Goal: Task Accomplishment & Management: Manage account settings

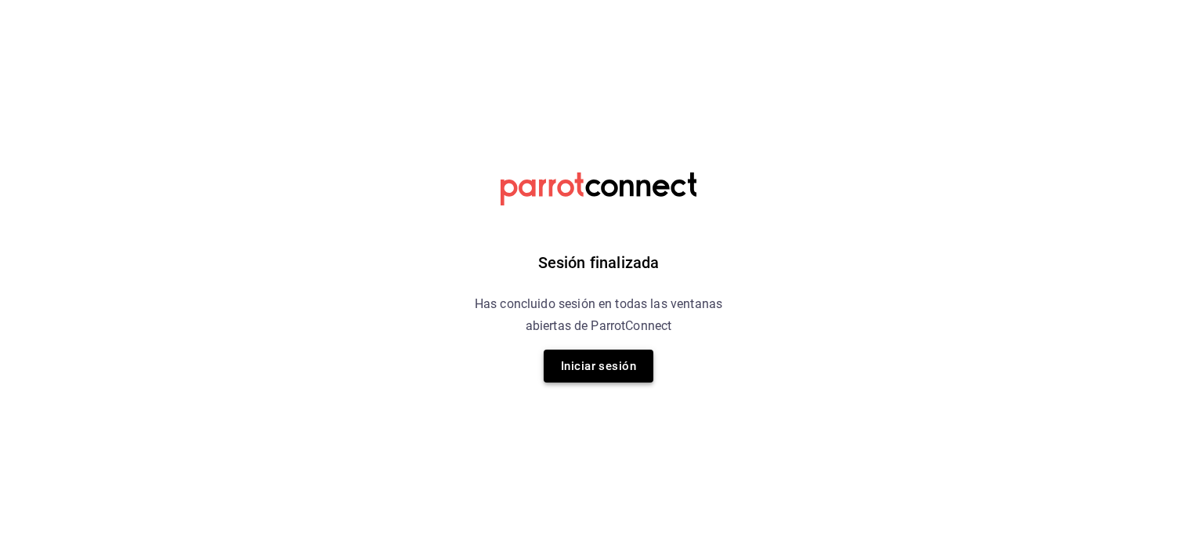
click at [584, 367] on button "Iniciar sesión" at bounding box center [599, 365] width 110 height 33
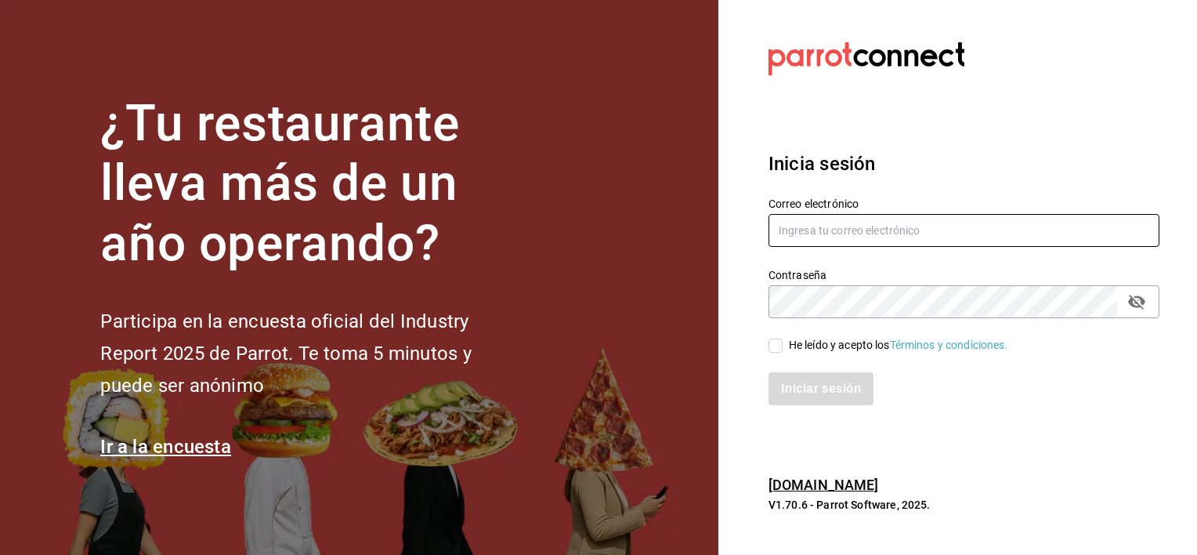
type input "eyragpe@gmail.com"
click at [776, 347] on input "He leído y acepto los Términos y condiciones." at bounding box center [775, 345] width 14 height 14
checkbox input "true"
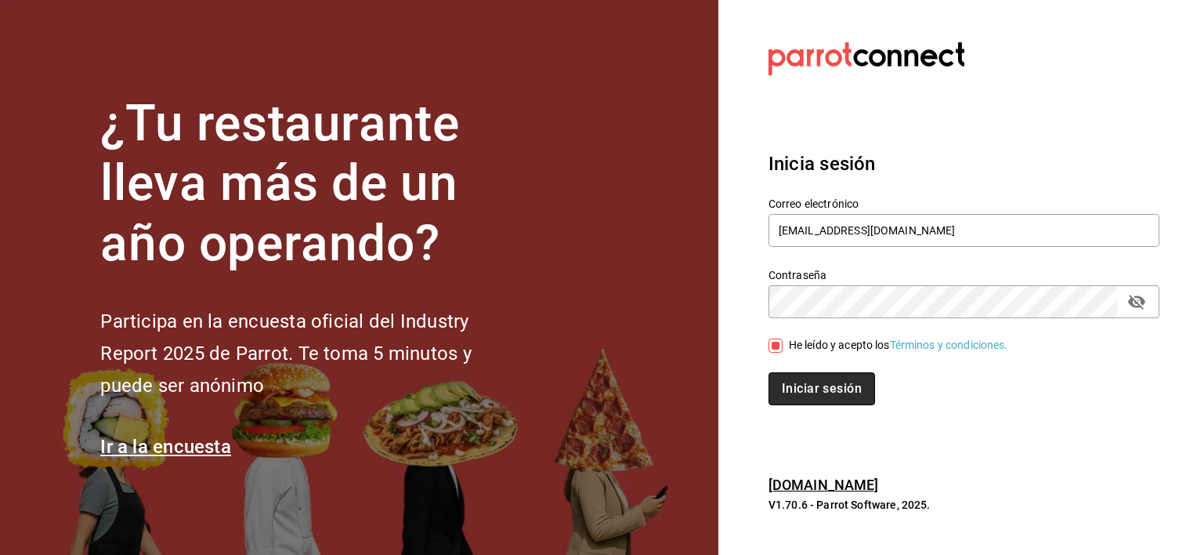
click at [790, 385] on button "Iniciar sesión" at bounding box center [821, 388] width 107 height 33
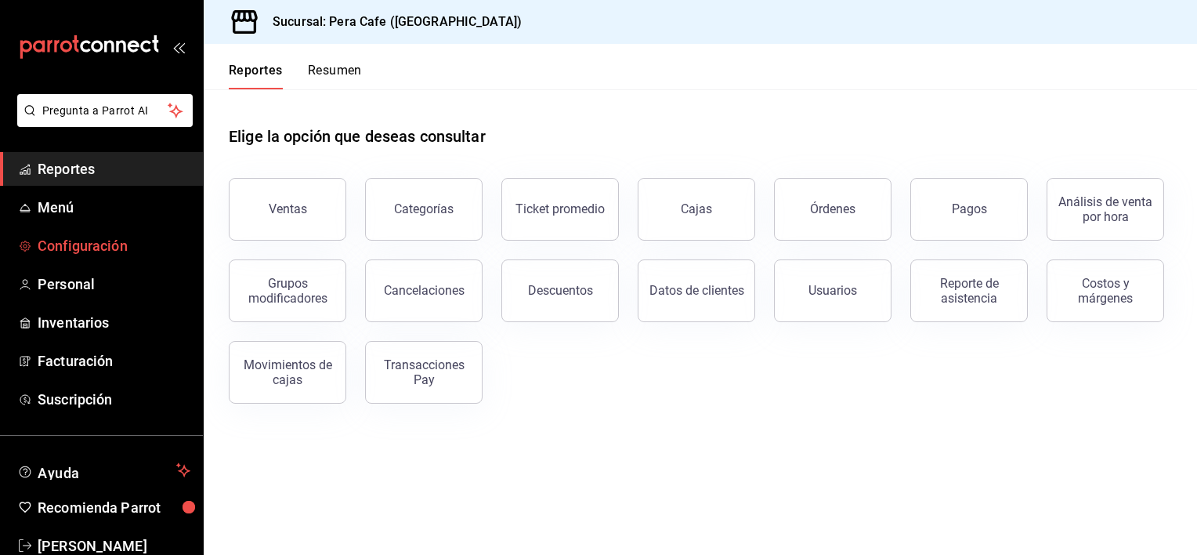
click at [96, 240] on span "Configuración" at bounding box center [114, 245] width 153 height 21
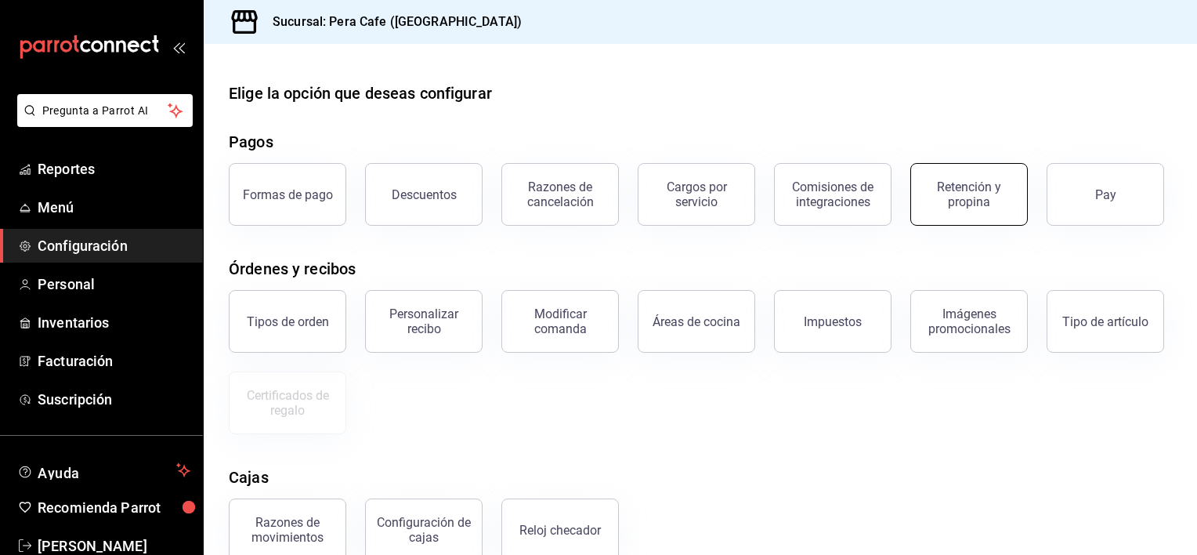
click at [952, 194] on div "Retención y propina" at bounding box center [968, 194] width 97 height 30
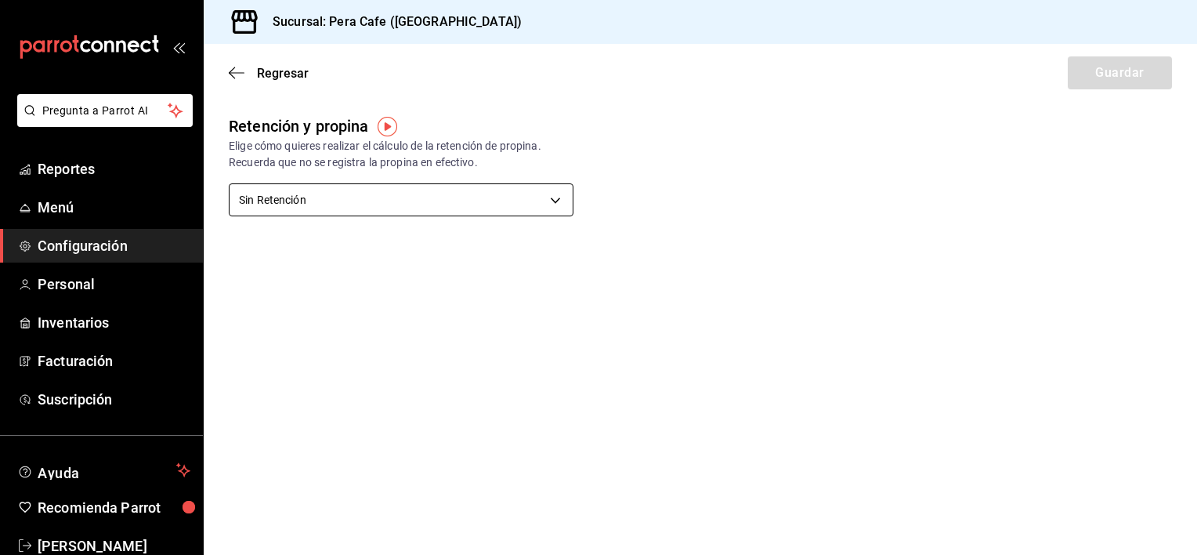
click at [549, 192] on body "Pregunta a Parrot AI Reportes Menú Configuración Personal Inventarios Facturaci…" at bounding box center [598, 277] width 1197 height 555
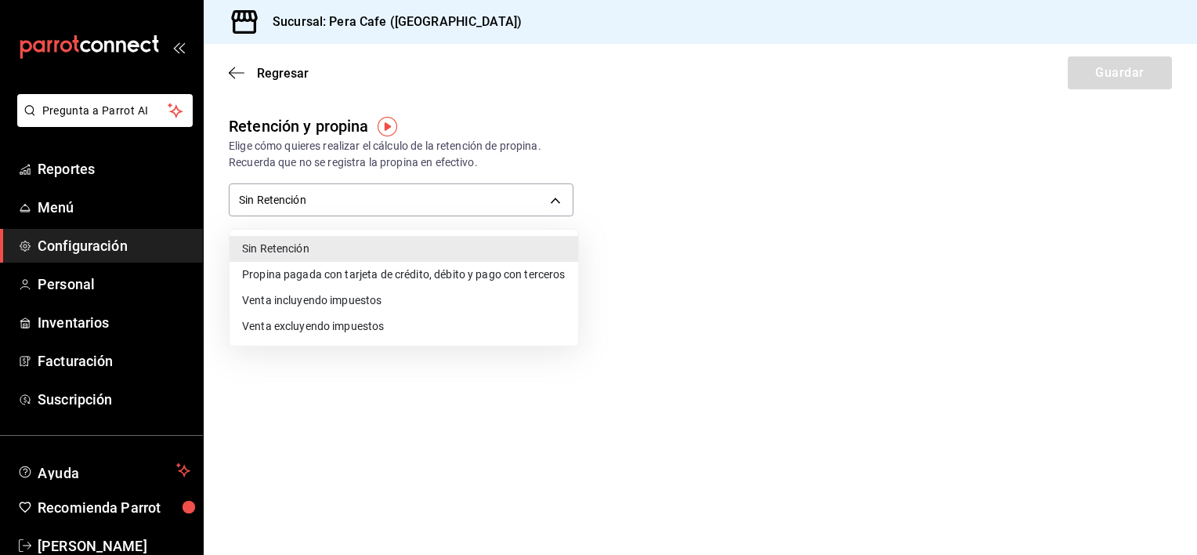
click at [539, 276] on li "Propina pagada con tarjeta de crédito, débito y pago con terceros" at bounding box center [403, 275] width 349 height 26
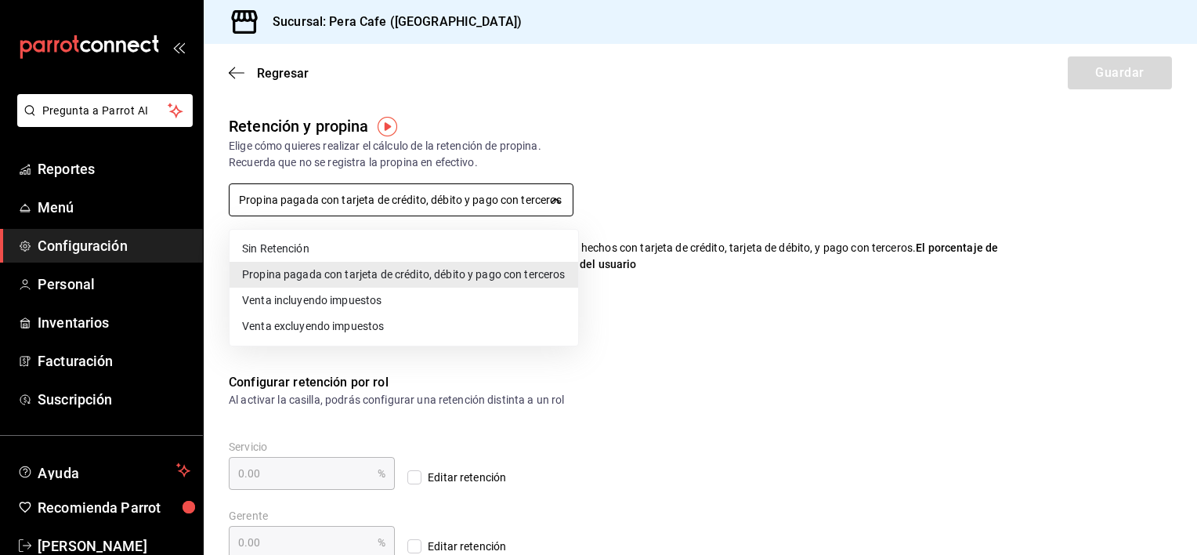
click at [424, 197] on body "Pregunta a Parrot AI Reportes Menú Configuración Personal Inventarios Facturaci…" at bounding box center [598, 277] width 1197 height 555
click at [363, 312] on li "Venta incluyendo impuestos" at bounding box center [403, 300] width 349 height 26
type input "TOTAL_SALE_WITH_TAXES"
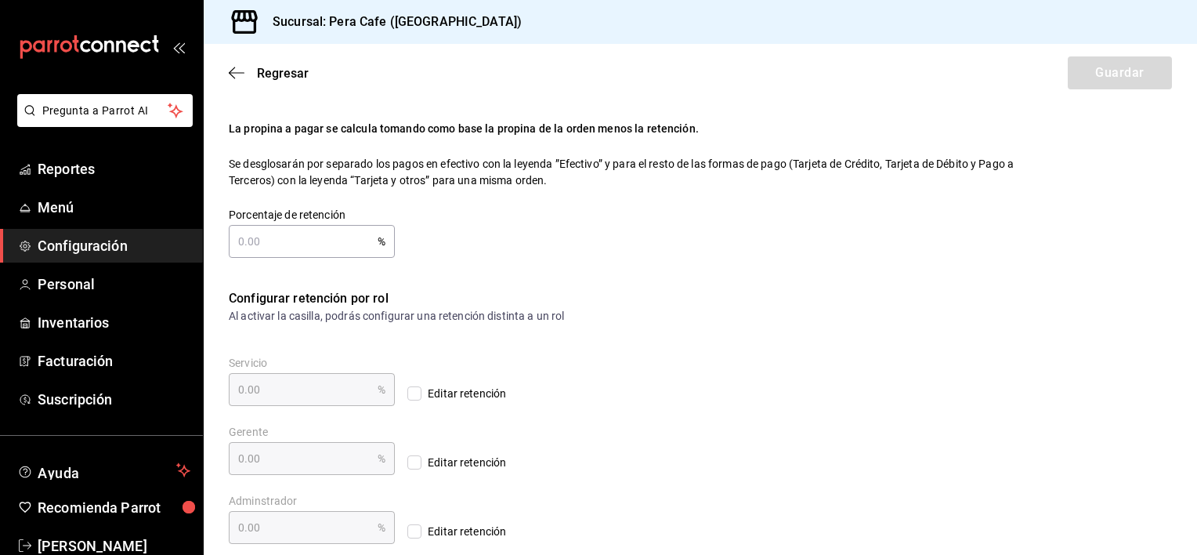
scroll to position [169, 0]
click at [234, 67] on icon "button" at bounding box center [232, 73] width 6 height 12
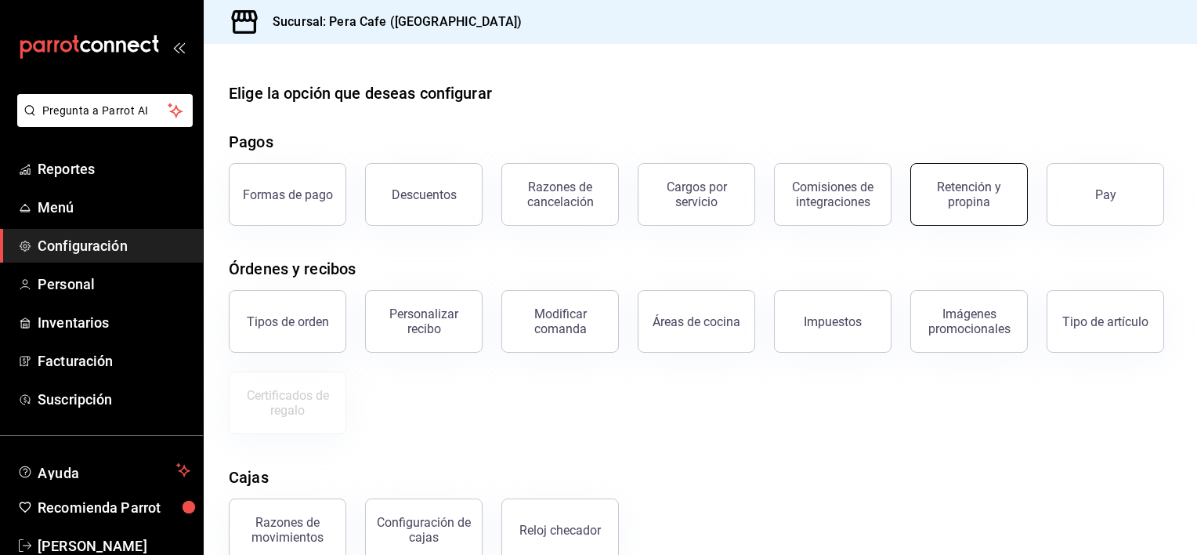
click at [974, 186] on div "Retención y propina" at bounding box center [968, 194] width 97 height 30
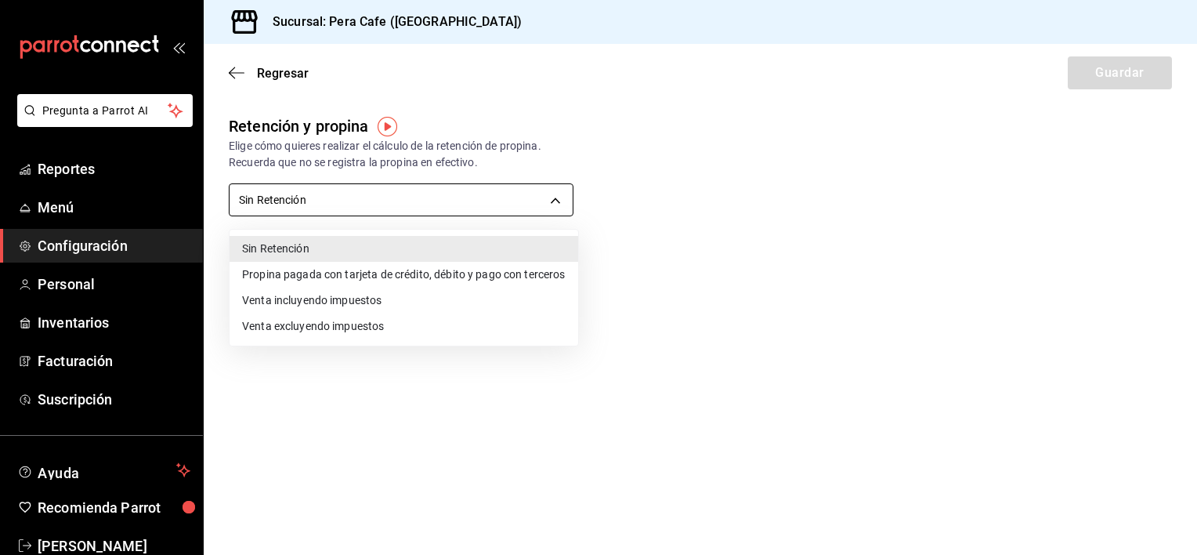
click at [537, 190] on body "Pregunta a Parrot AI Reportes Menú Configuración Personal Inventarios Facturaci…" at bounding box center [598, 277] width 1197 height 555
click at [508, 273] on li "Propina pagada con tarjeta de crédito, débito y pago con terceros" at bounding box center [403, 275] width 349 height 26
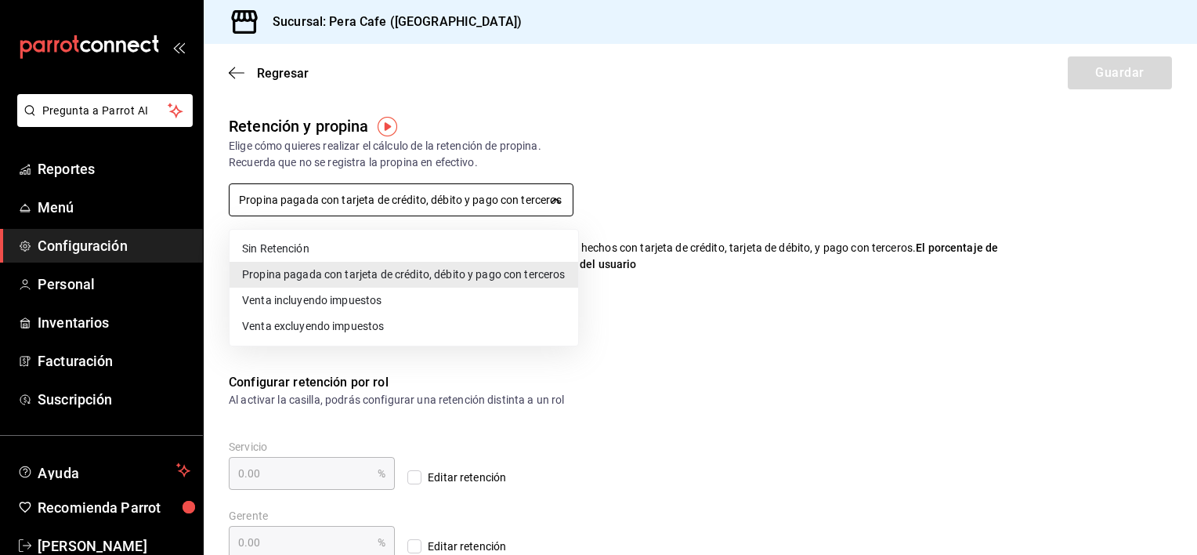
click at [513, 201] on body "Pregunta a Parrot AI Reportes Menú Configuración Personal Inventarios Facturaci…" at bounding box center [598, 277] width 1197 height 555
click at [453, 301] on li "Venta incluyendo impuestos" at bounding box center [403, 300] width 349 height 26
type input "TOTAL_SALE_WITH_TAXES"
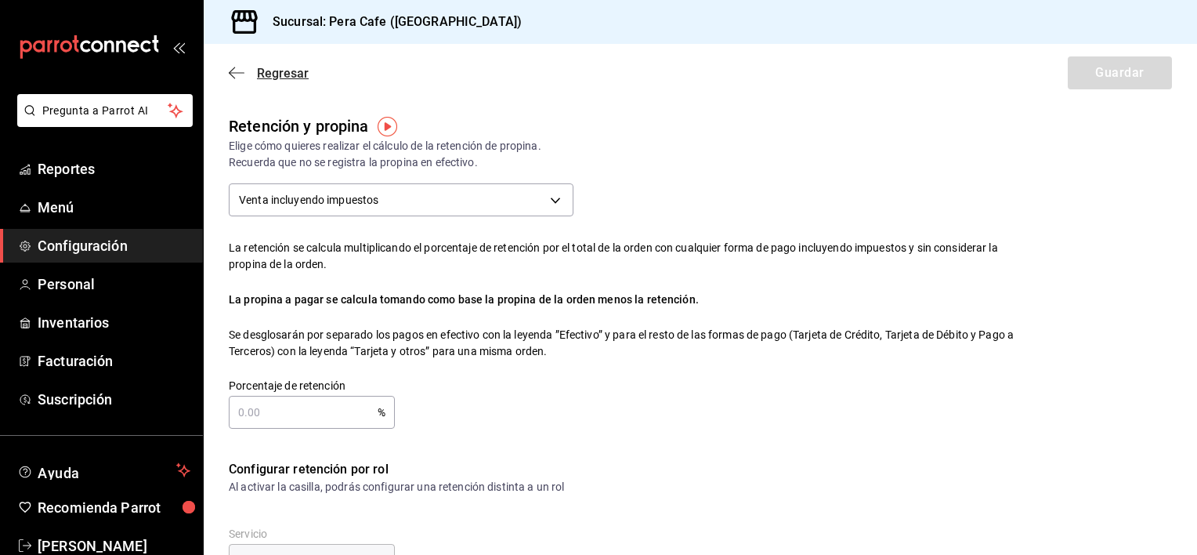
click at [236, 72] on icon "button" at bounding box center [237, 72] width 16 height 1
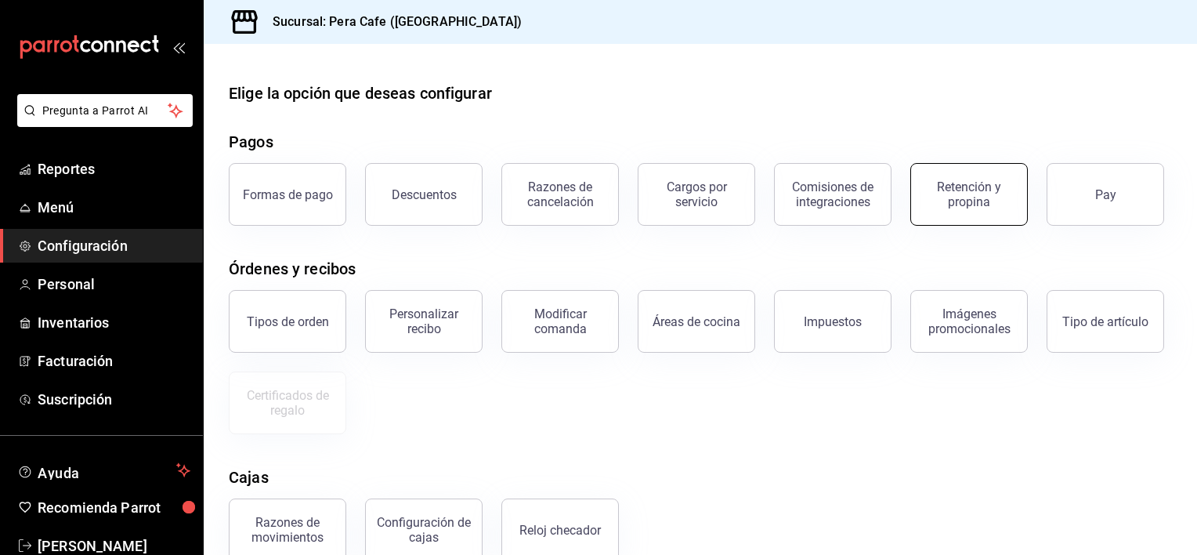
click at [940, 193] on div "Retención y propina" at bounding box center [968, 194] width 97 height 30
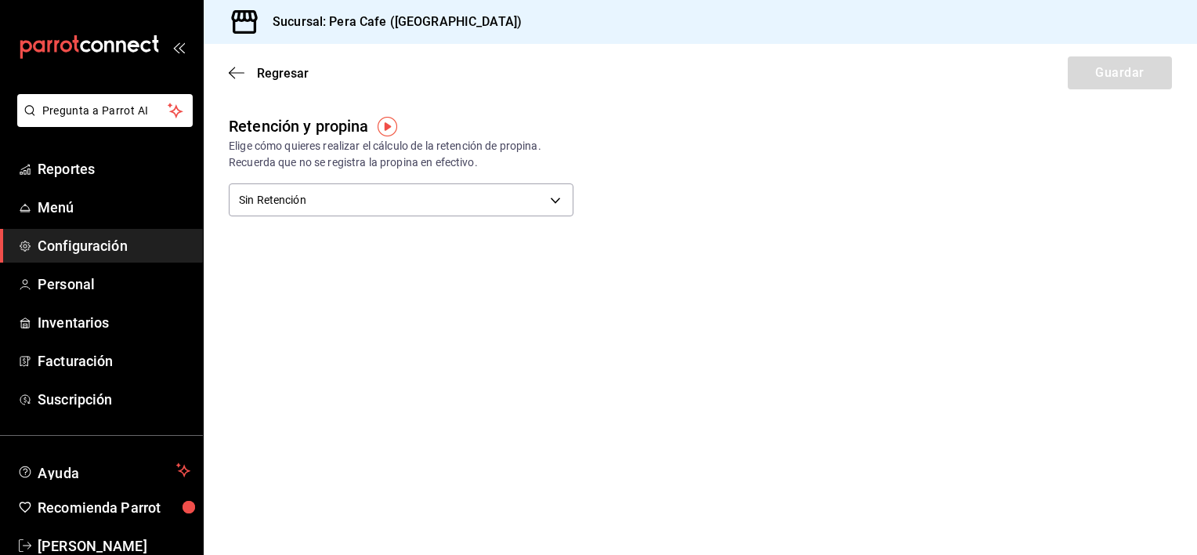
click at [385, 128] on img "button" at bounding box center [388, 127] width 20 height 20
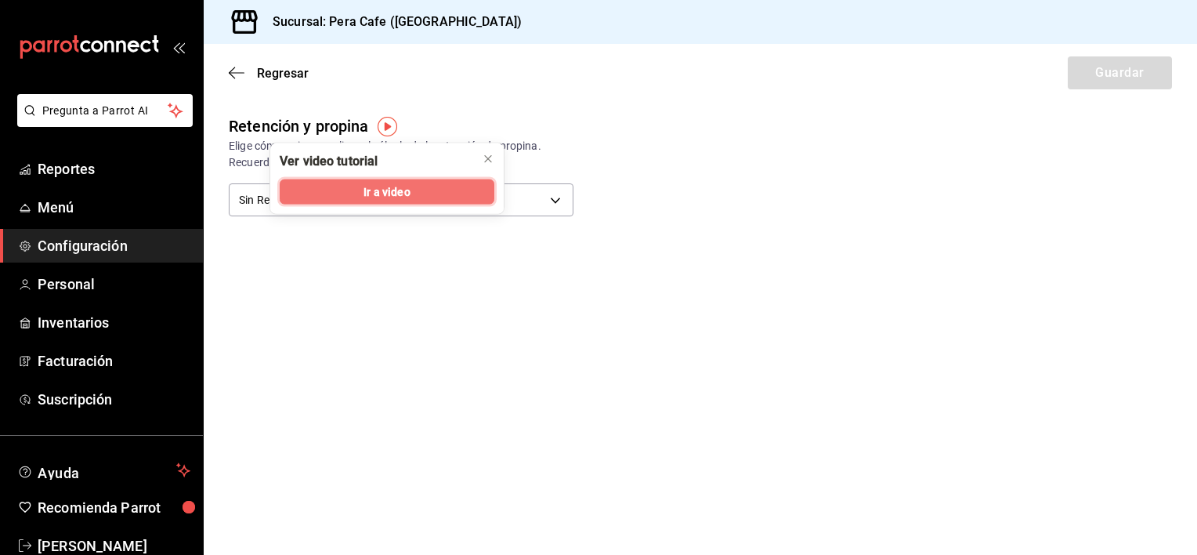
click at [381, 185] on span "Ir a video" at bounding box center [386, 191] width 46 height 16
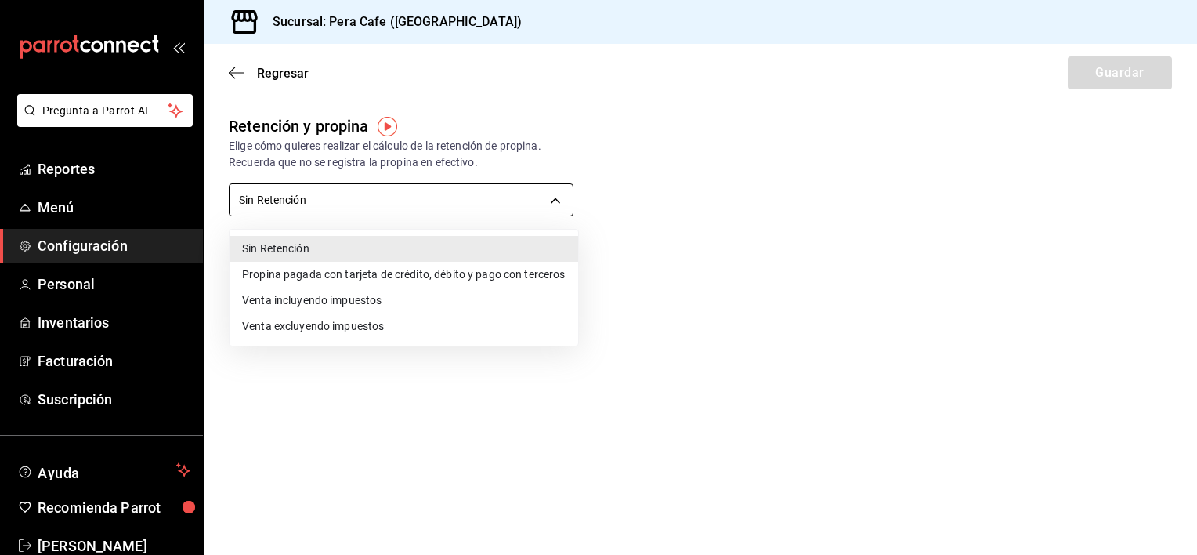
click at [548, 202] on body "Pregunta a Parrot AI Reportes Menú Configuración Personal Inventarios Facturaci…" at bounding box center [598, 277] width 1197 height 555
click at [505, 282] on li "Propina pagada con tarjeta de crédito, débito y pago con terceros" at bounding box center [403, 275] width 349 height 26
type input "CARD_PAYMENT"
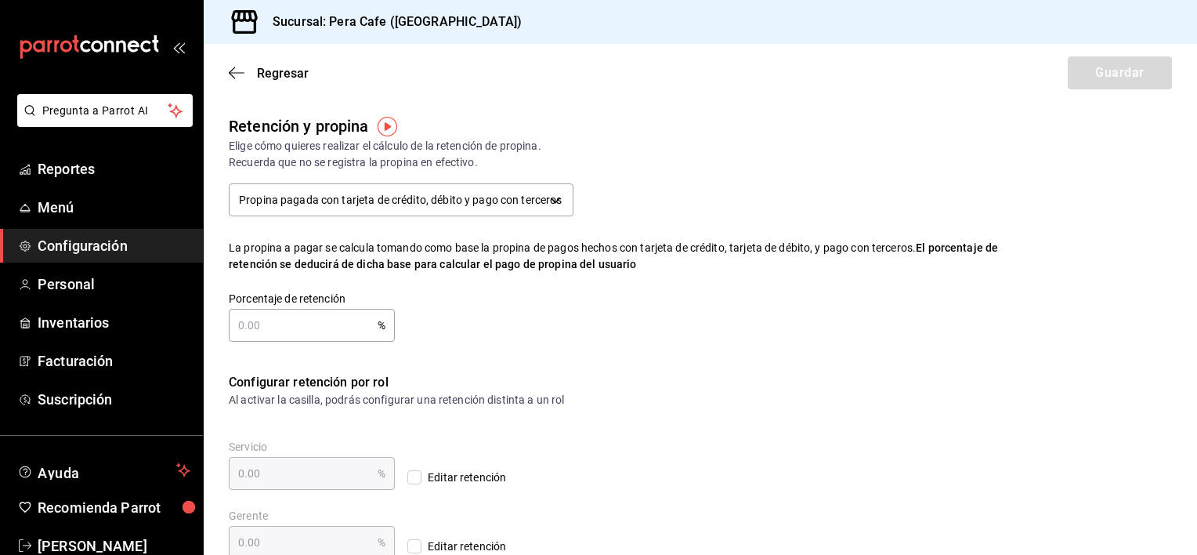
click at [335, 322] on input "text" at bounding box center [303, 324] width 149 height 31
type input "1.00"
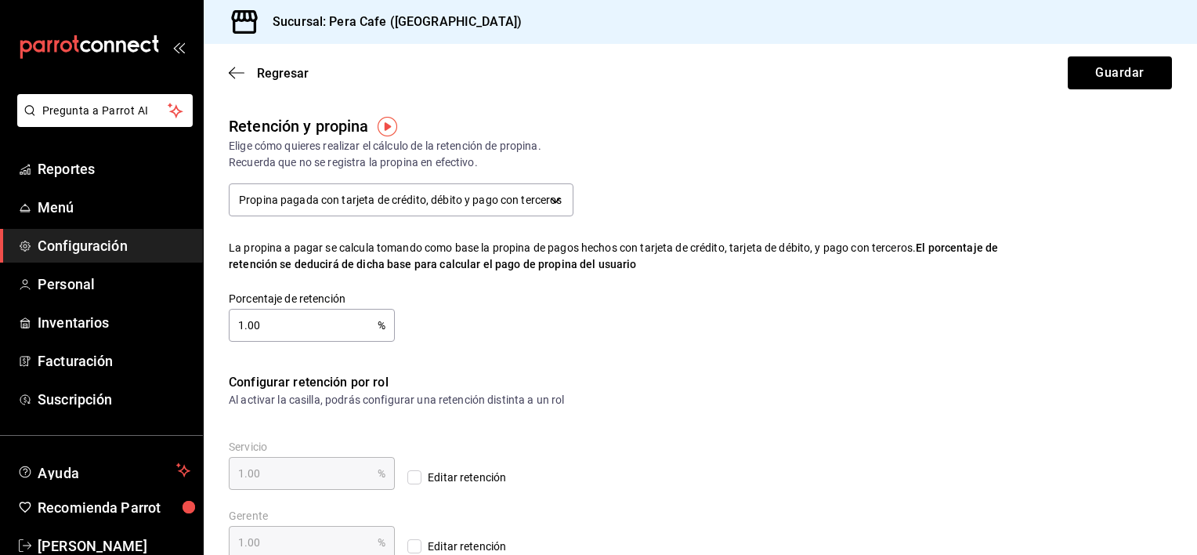
type input "10.00"
type input "1.00"
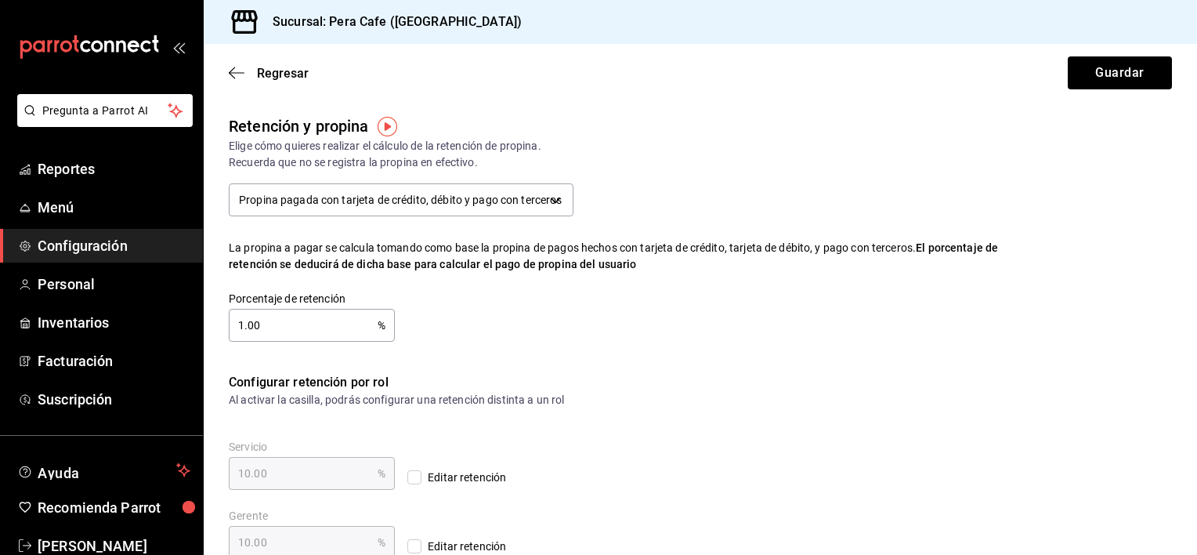
type input "1.00"
type input "0.00"
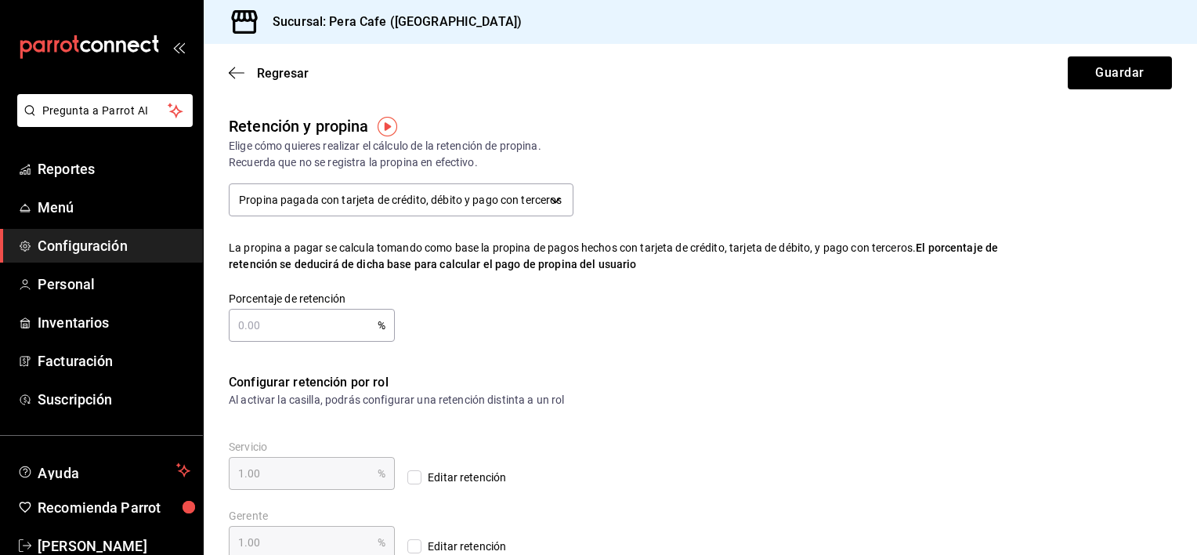
type input "0.00"
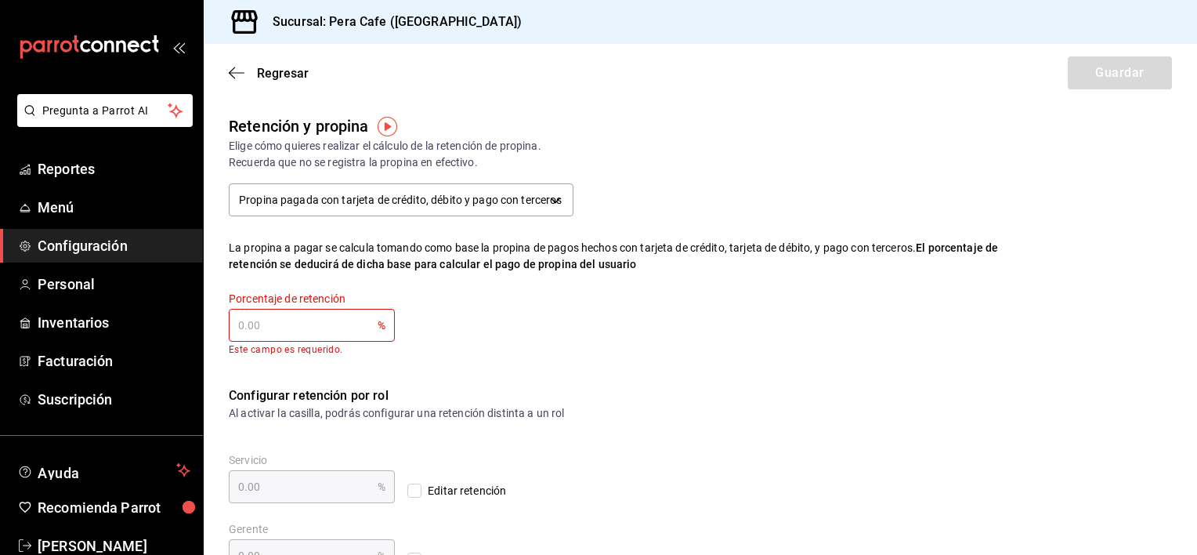
type input "1.00"
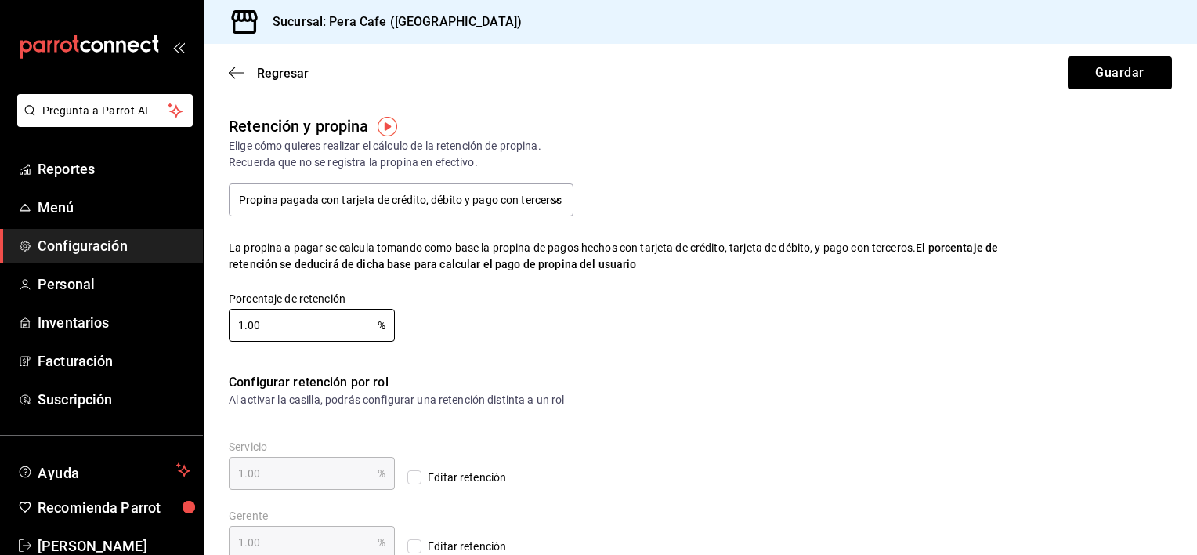
type input "10.00"
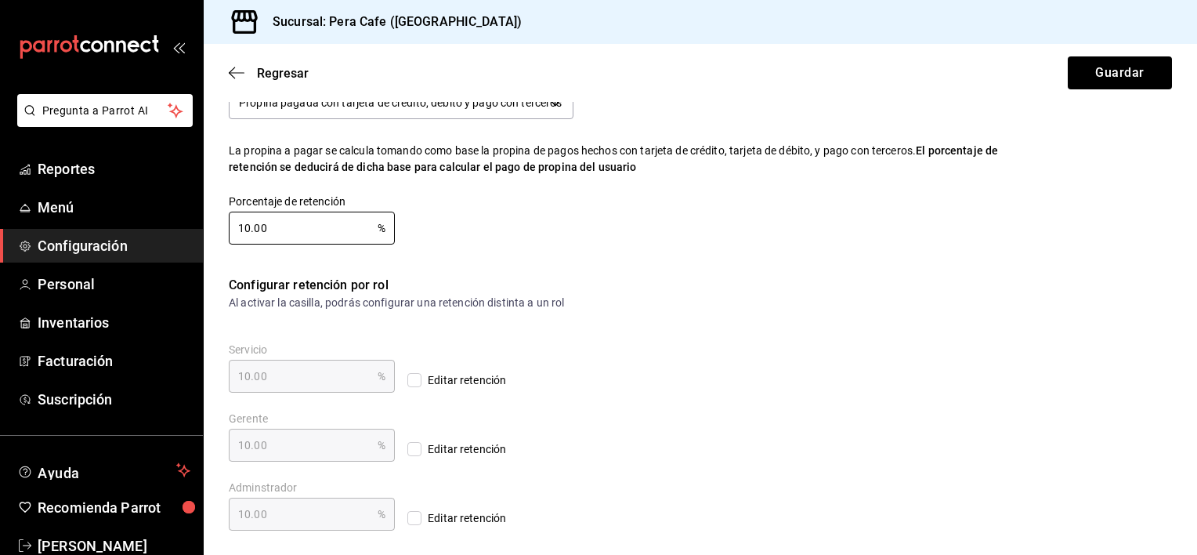
scroll to position [97, 0]
type input "10.00"
click at [407, 376] on input "Editar retención" at bounding box center [414, 380] width 14 height 14
checkbox input "true"
click at [407, 451] on input "Editar retención" at bounding box center [414, 449] width 14 height 14
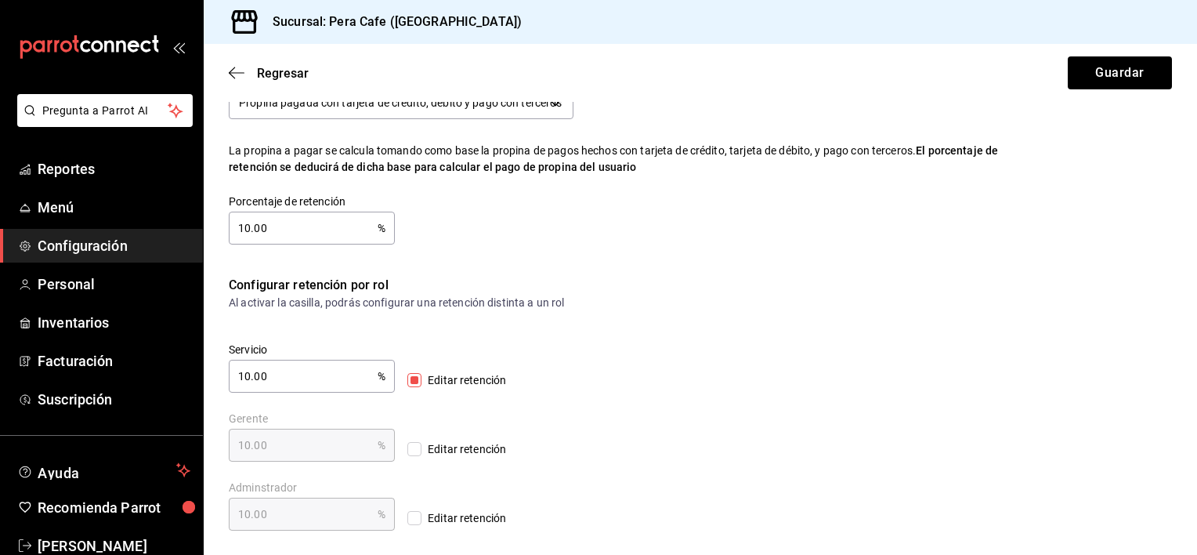
checkbox input "true"
click at [407, 519] on input "Editar retención" at bounding box center [414, 518] width 14 height 14
checkbox input "true"
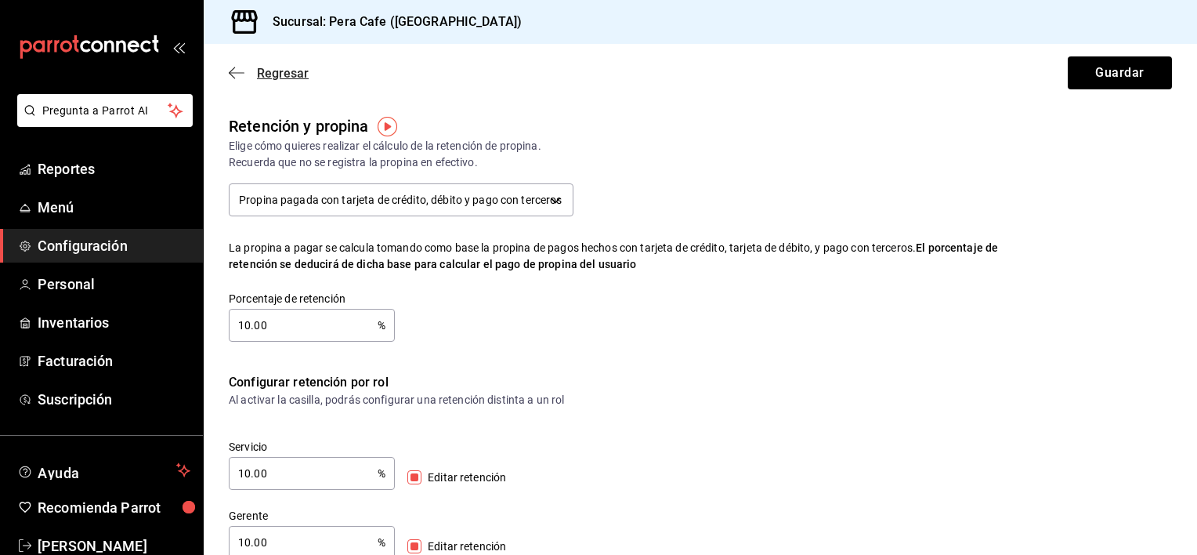
click at [236, 70] on icon "button" at bounding box center [237, 73] width 16 height 14
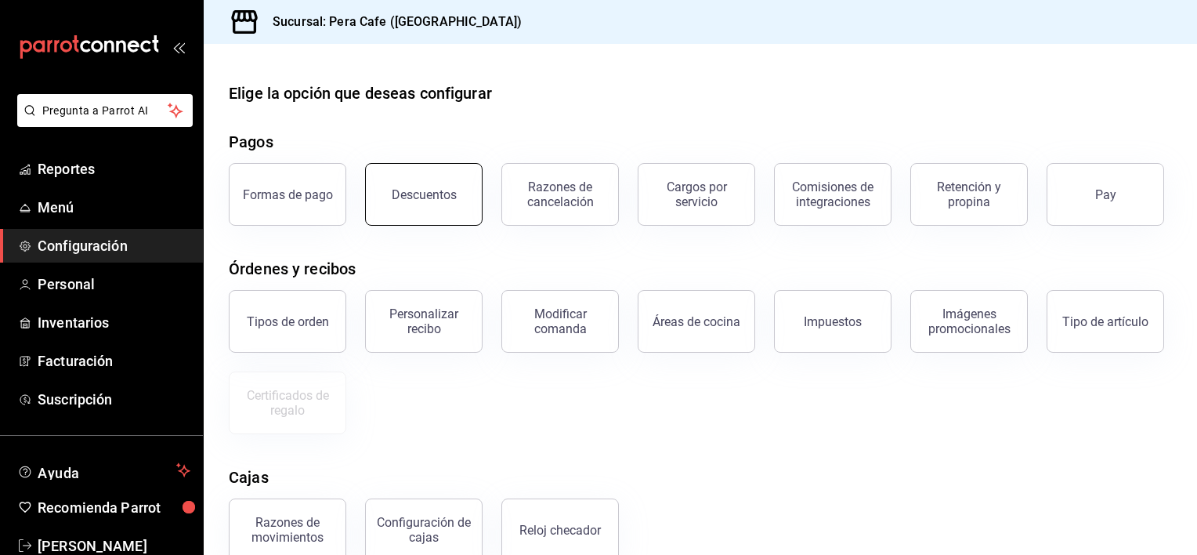
click at [433, 203] on button "Descuentos" at bounding box center [423, 194] width 117 height 63
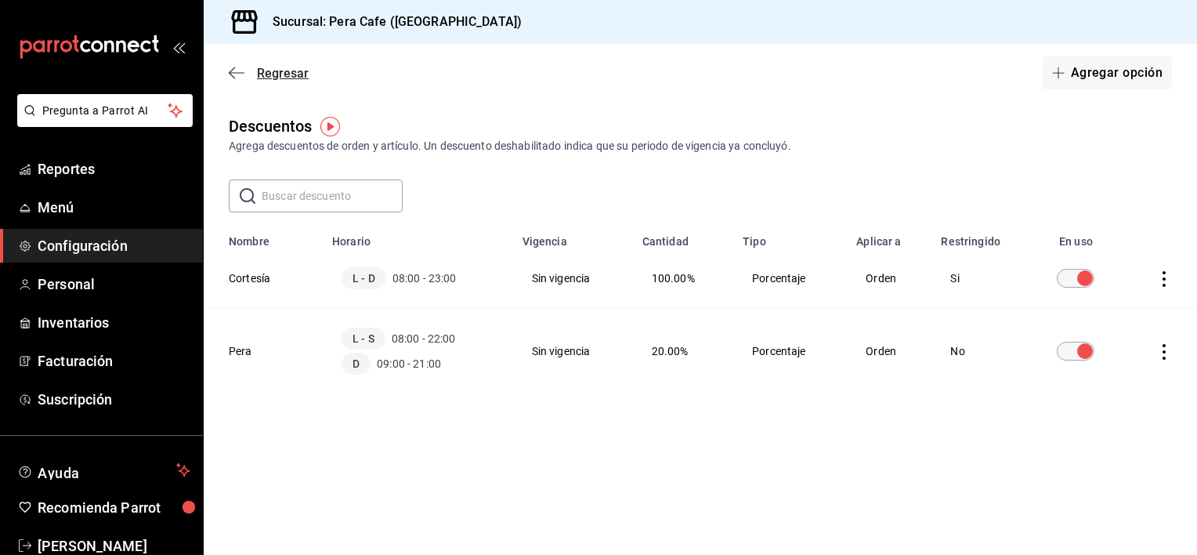
click at [233, 69] on icon "button" at bounding box center [232, 73] width 6 height 12
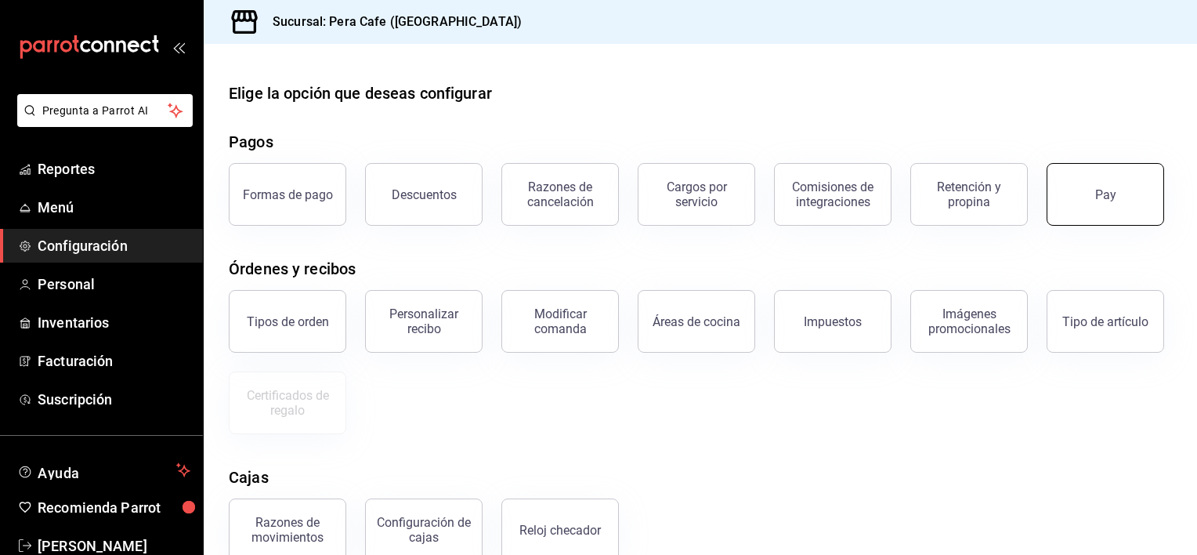
click at [1046, 226] on button "Pay" at bounding box center [1104, 194] width 117 height 63
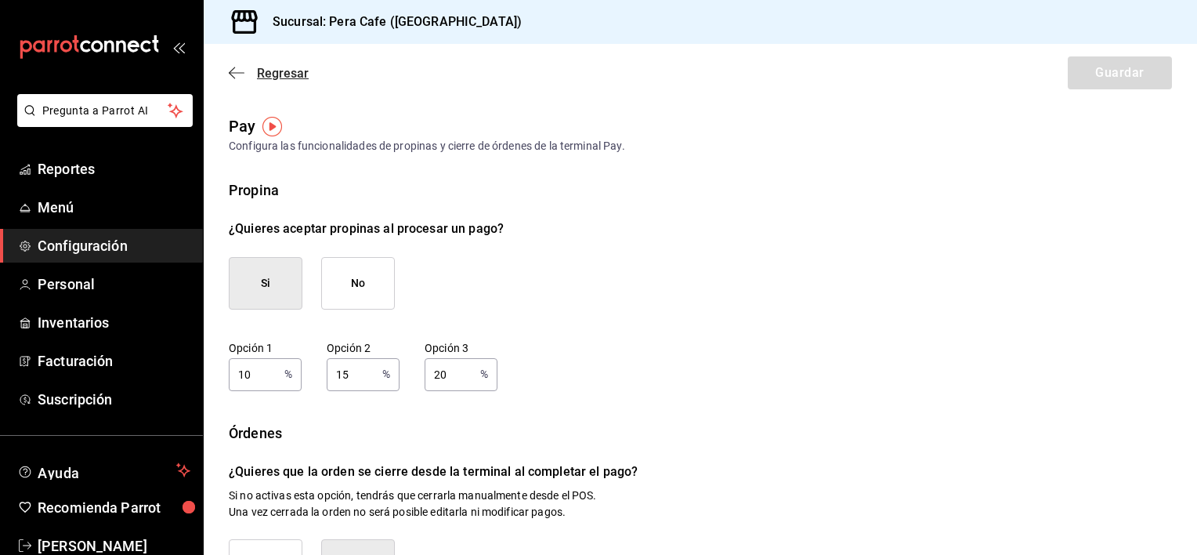
click at [237, 73] on icon "button" at bounding box center [237, 73] width 16 height 14
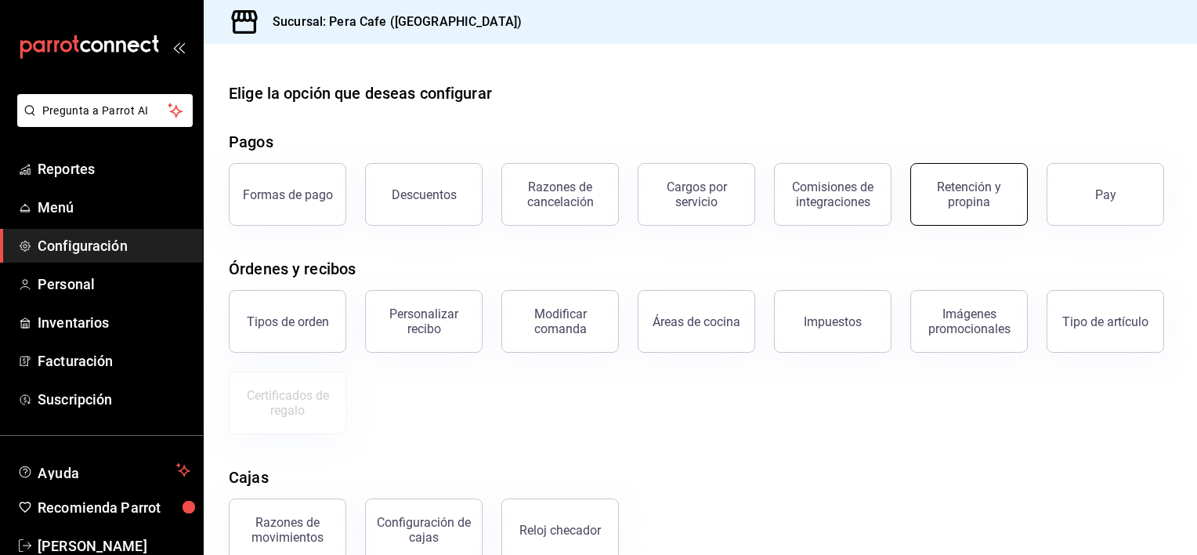
click at [952, 201] on div "Retención y propina" at bounding box center [968, 194] width 97 height 30
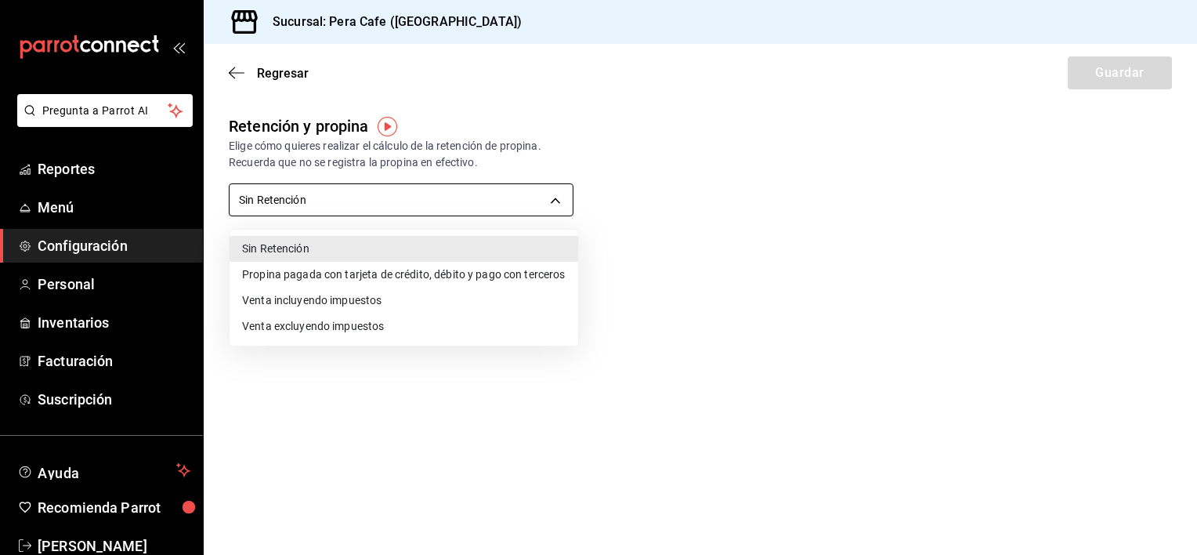
click at [558, 204] on body "Pregunta a Parrot AI Reportes Menú Configuración Personal Inventarios Facturaci…" at bounding box center [598, 277] width 1197 height 555
click at [367, 293] on li "Venta incluyendo impuestos" at bounding box center [403, 300] width 349 height 26
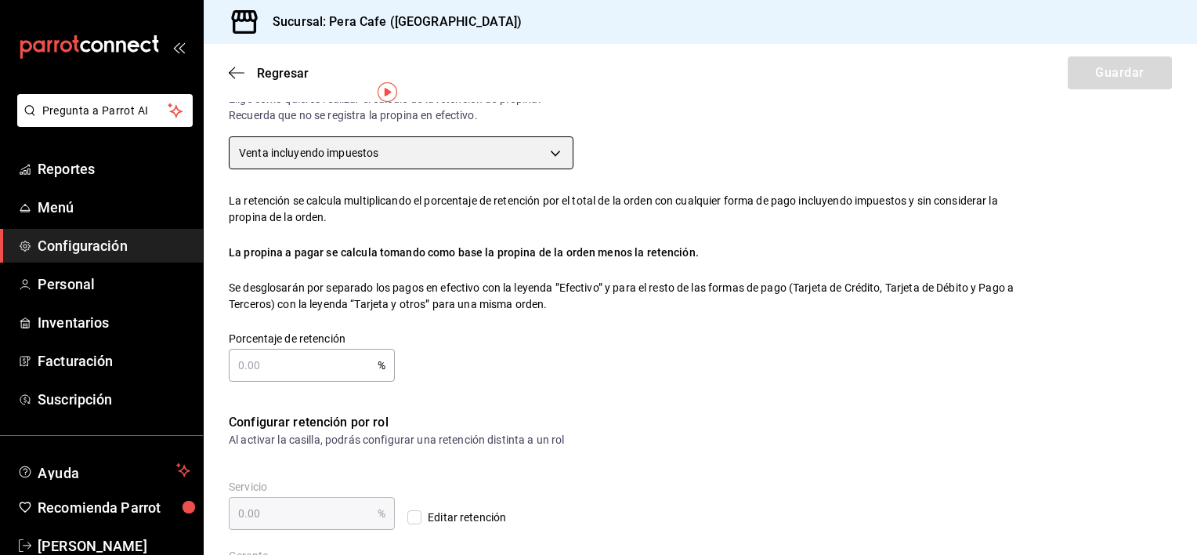
scroll to position [34, 0]
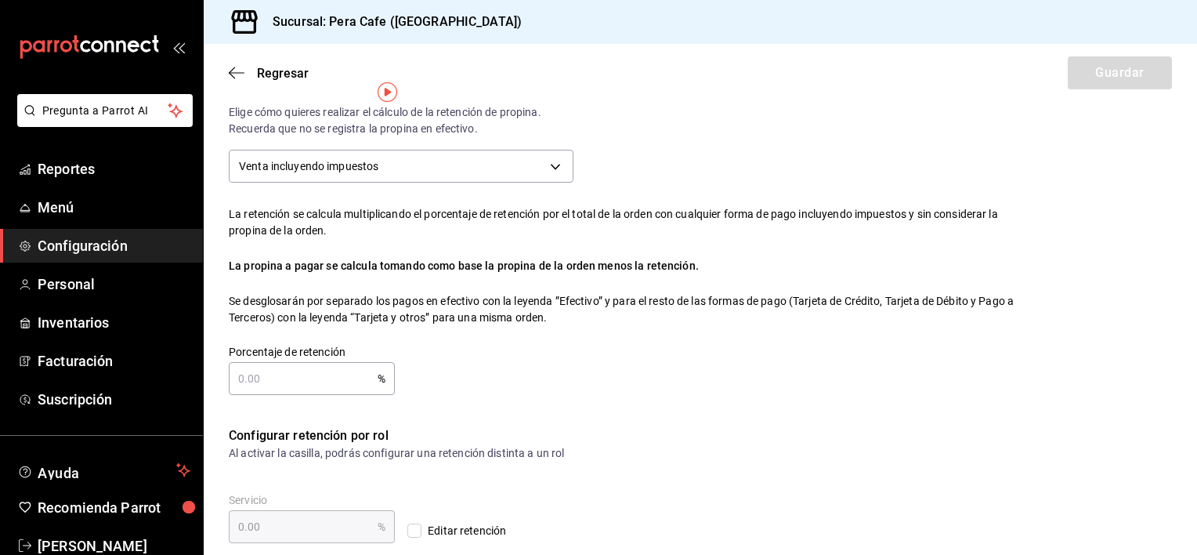
click at [391, 86] on img "button" at bounding box center [388, 92] width 20 height 20
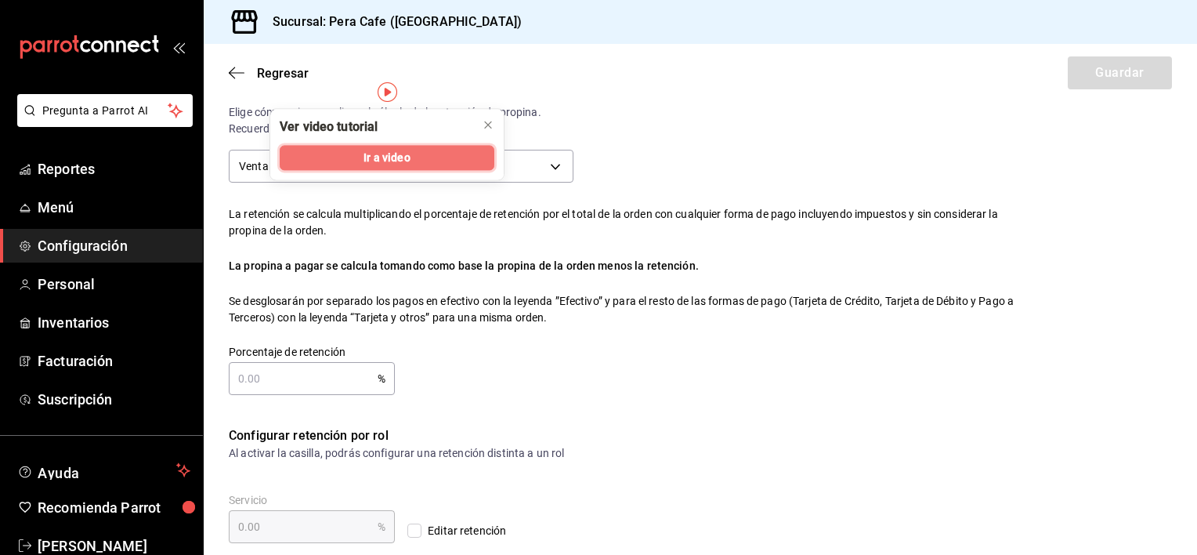
click at [401, 155] on span "Ir a video" at bounding box center [386, 158] width 46 height 16
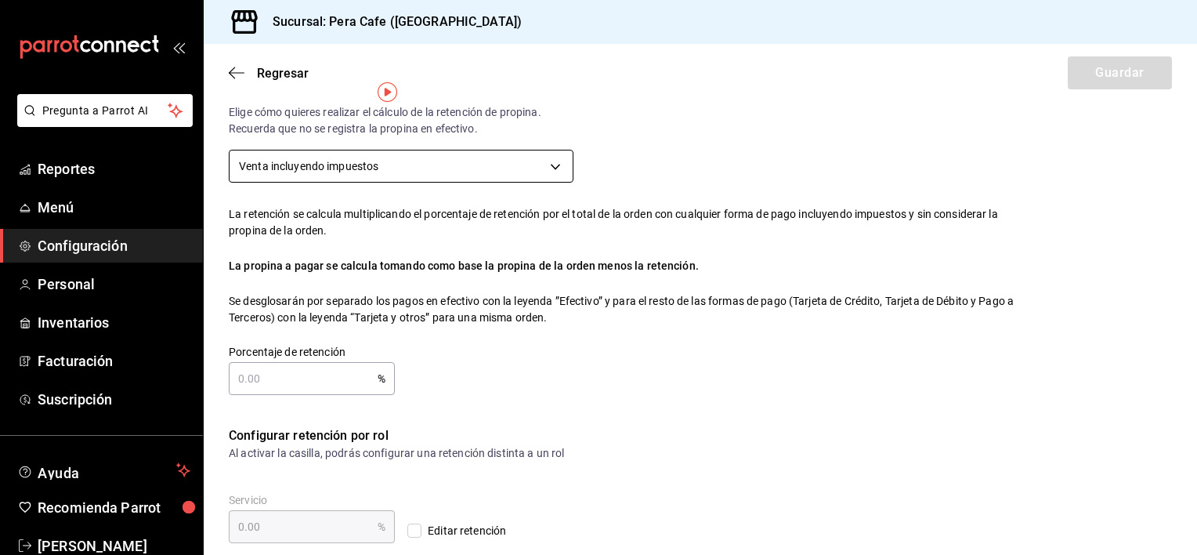
click at [421, 156] on body "Pregunta a Parrot AI Reportes Menú Configuración Personal Inventarios Facturaci…" at bounding box center [598, 277] width 1197 height 555
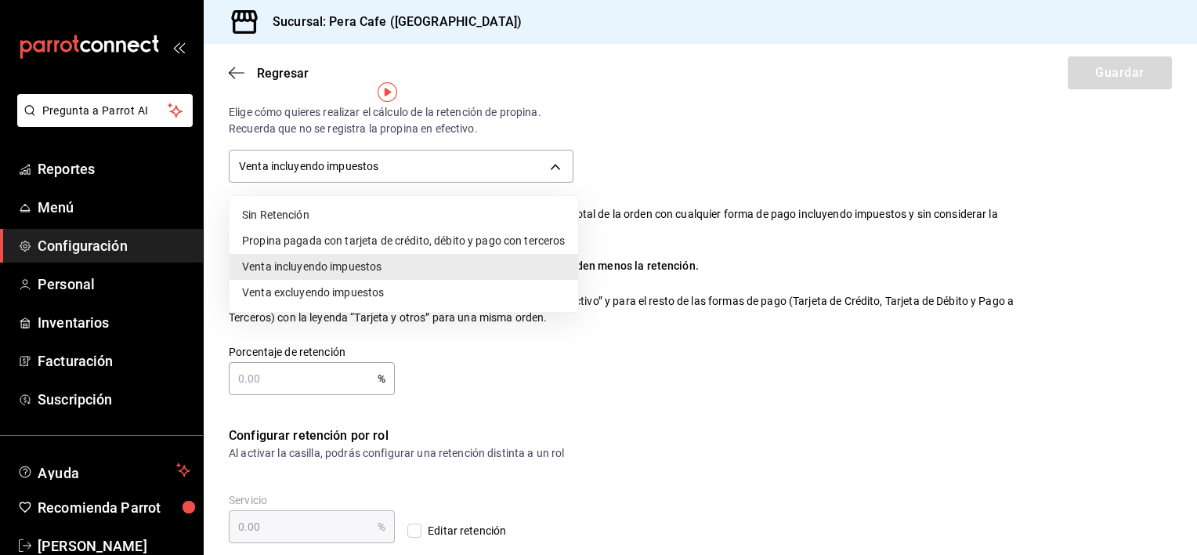
click at [437, 243] on li "Propina pagada con tarjeta de crédito, débito y pago con terceros" at bounding box center [403, 241] width 349 height 26
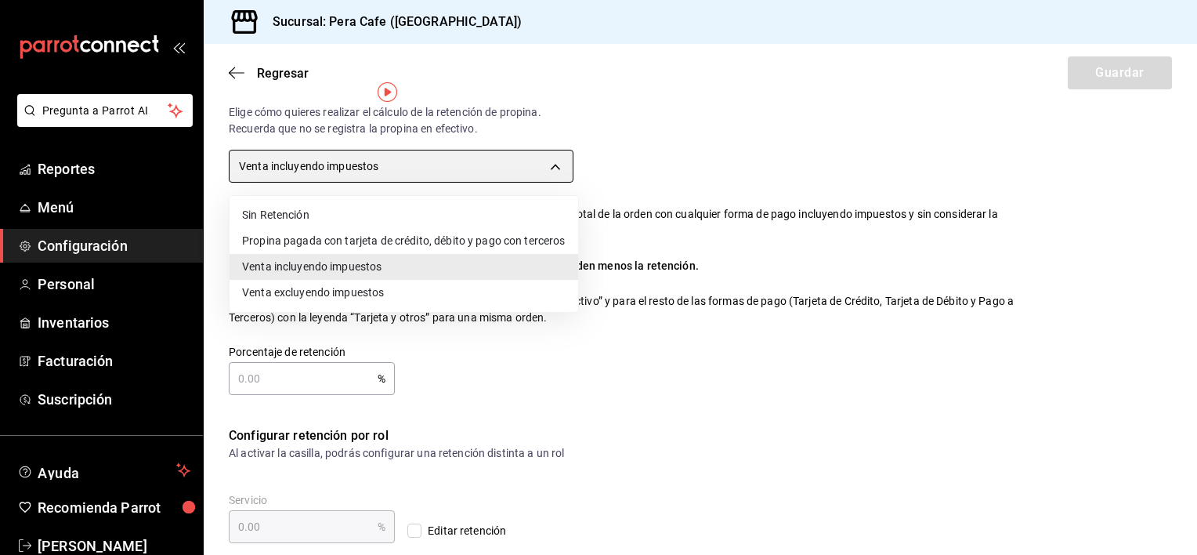
type input "CARD_PAYMENT"
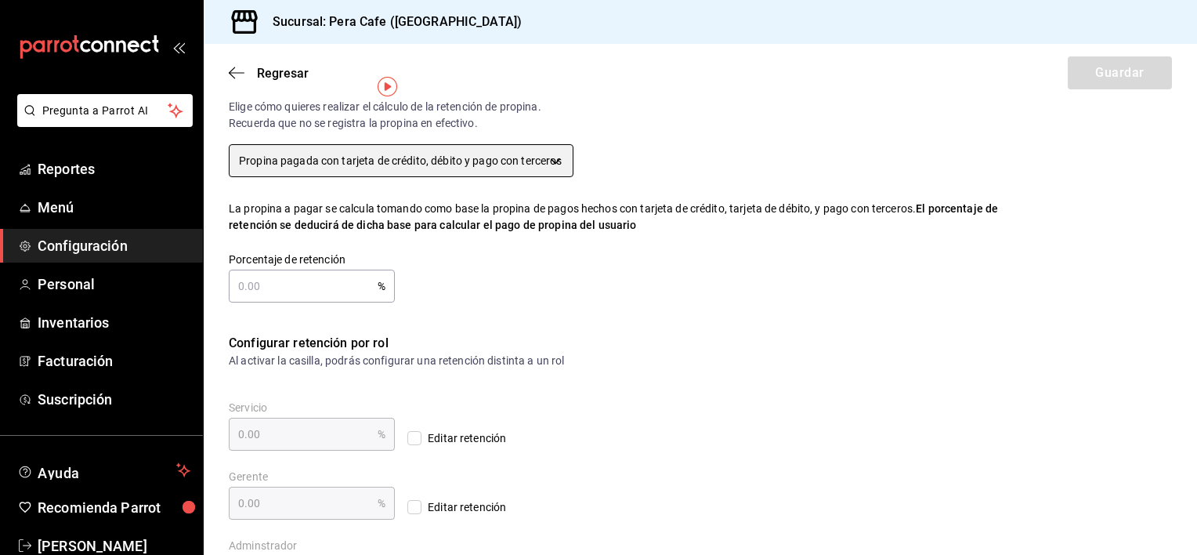
scroll to position [97, 0]
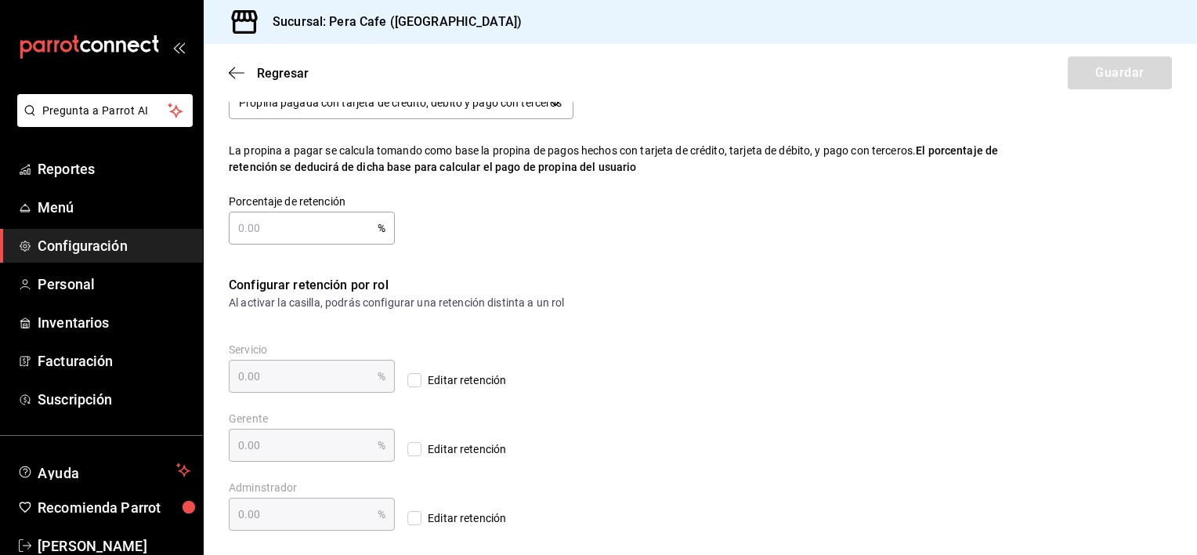
click at [320, 233] on input "text" at bounding box center [303, 227] width 149 height 31
type input "1.00"
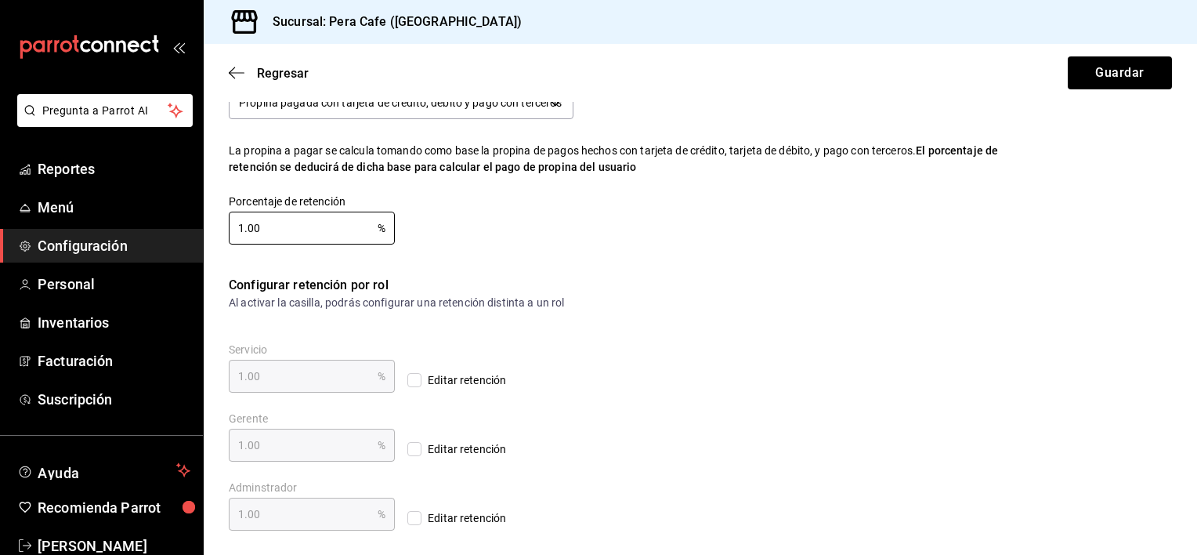
type input "10.00"
click at [417, 216] on div "Porcentaje de retención 10.00 % Porcentaje de retención" at bounding box center [609, 206] width 811 height 75
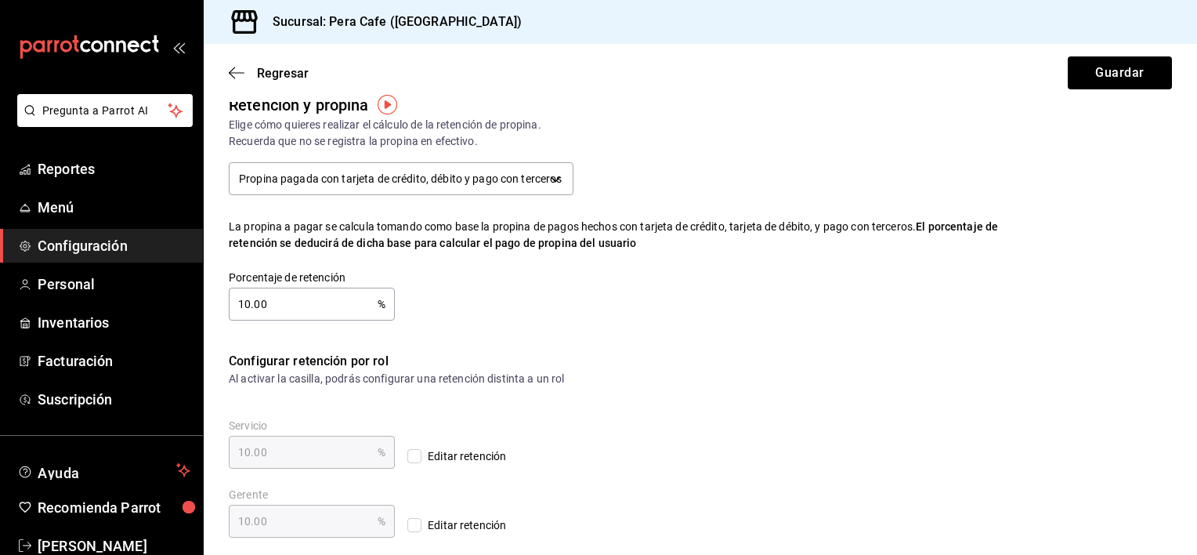
scroll to position [0, 0]
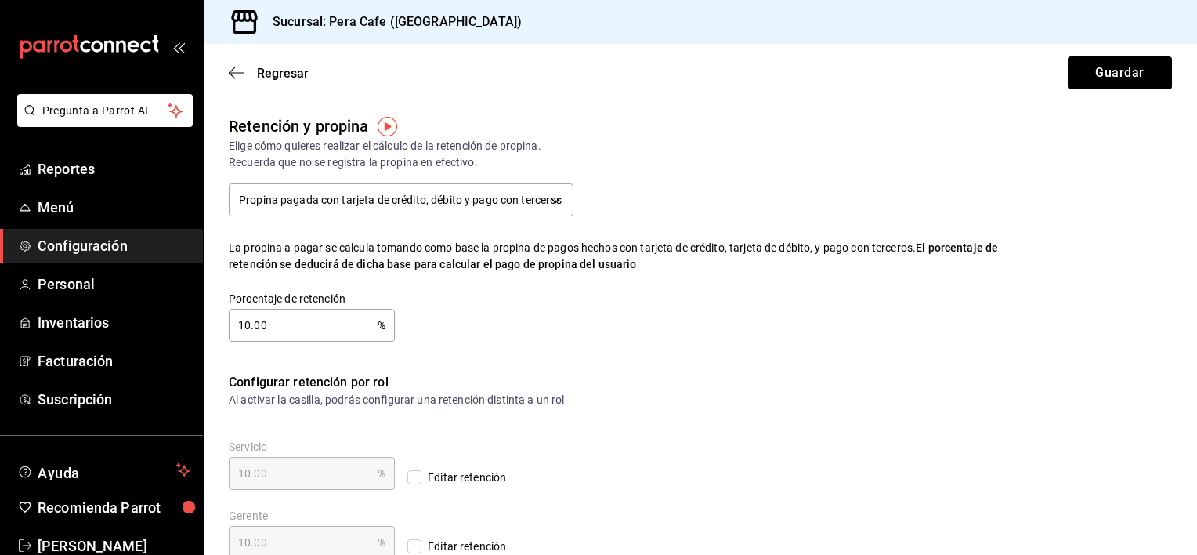
click at [251, 324] on input "10.00" at bounding box center [303, 324] width 149 height 31
type input "1.00"
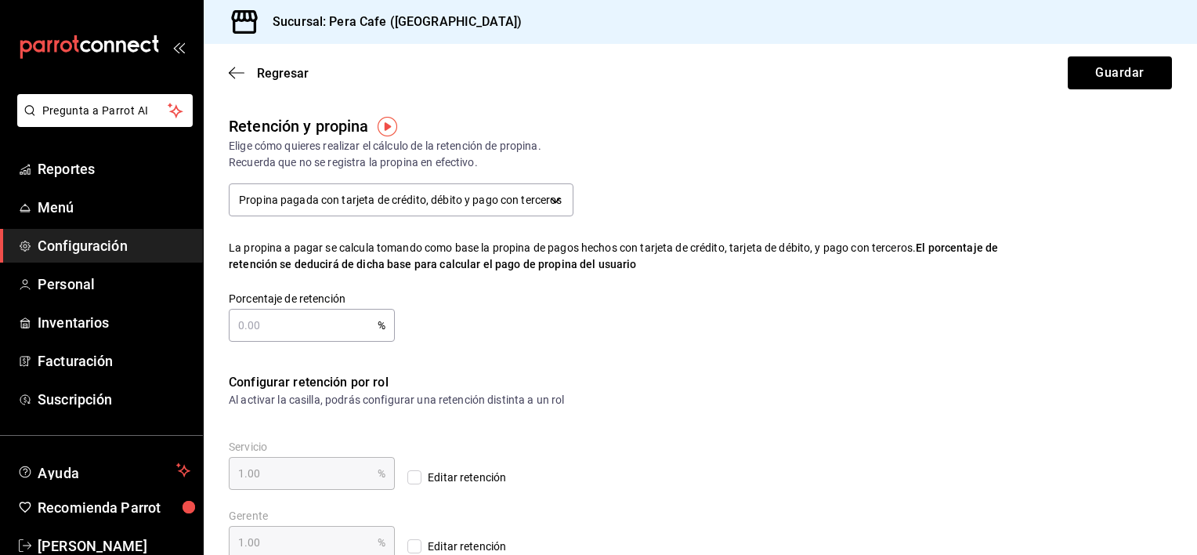
type input "0.00"
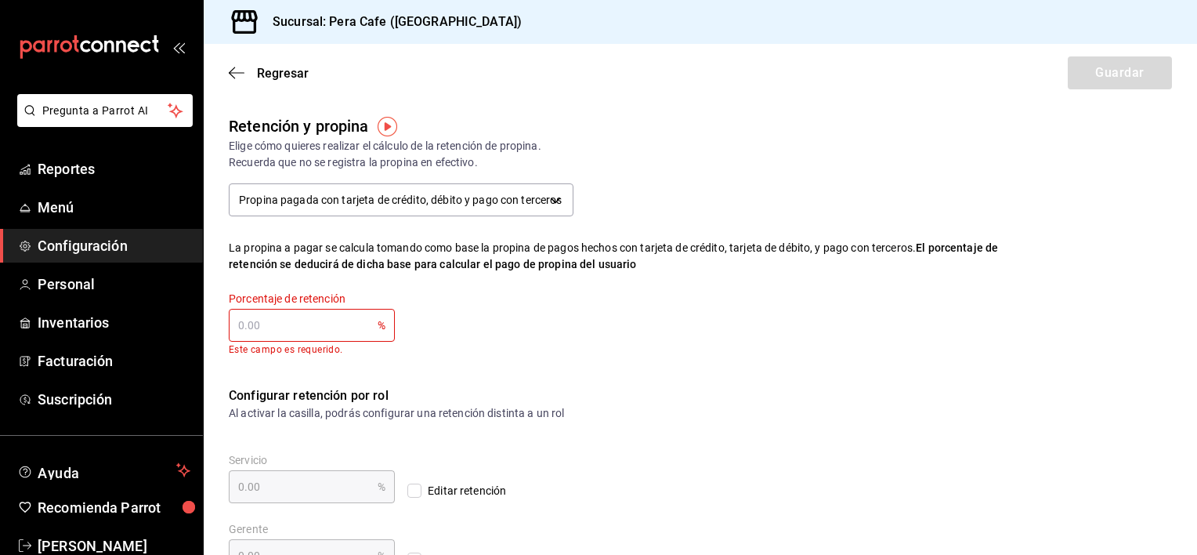
type input "1.00"
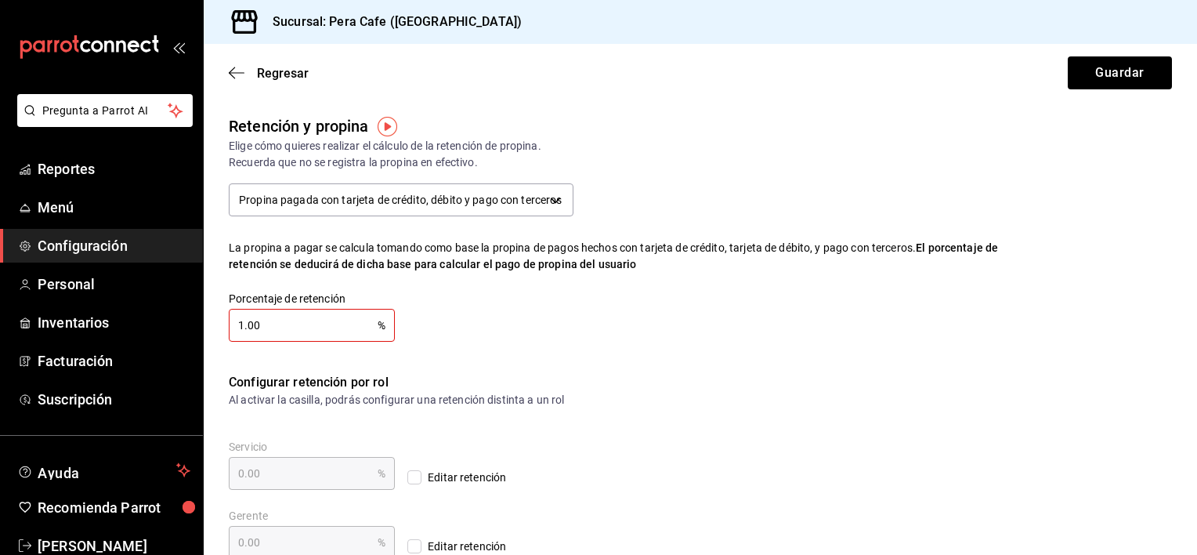
type input "1.00"
type input "10.00"
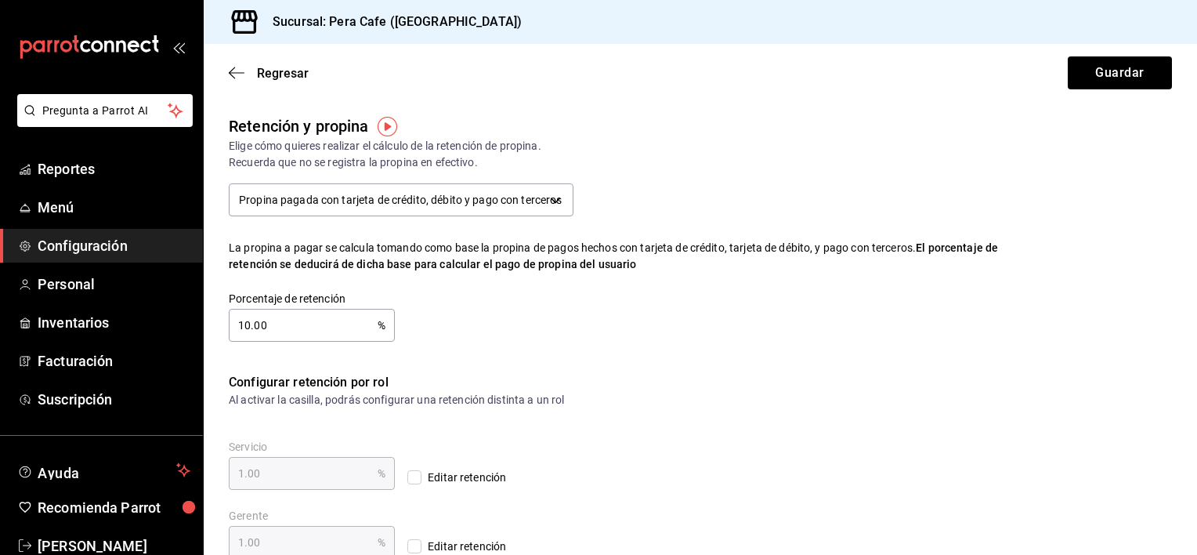
type input "10.00"
type input "1.00"
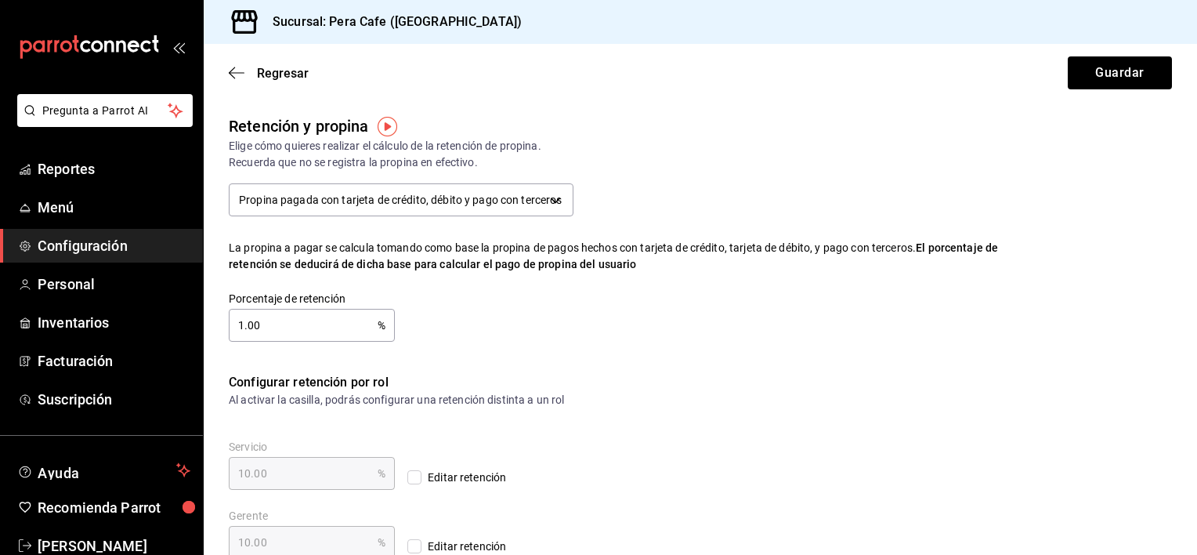
type input "1.00"
type input "0.00"
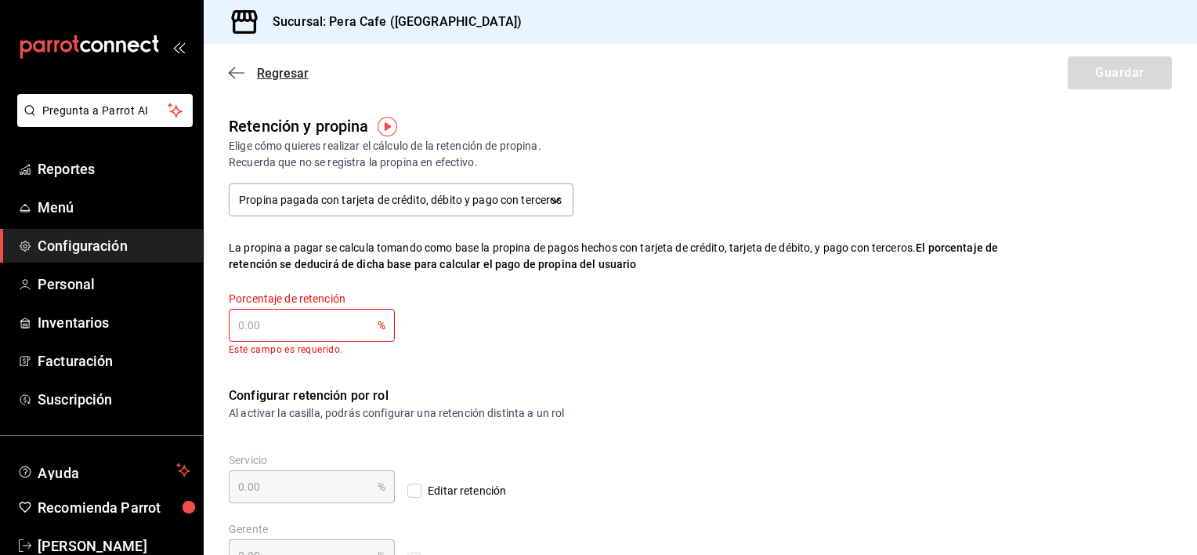
click at [239, 77] on icon "button" at bounding box center [237, 73] width 16 height 14
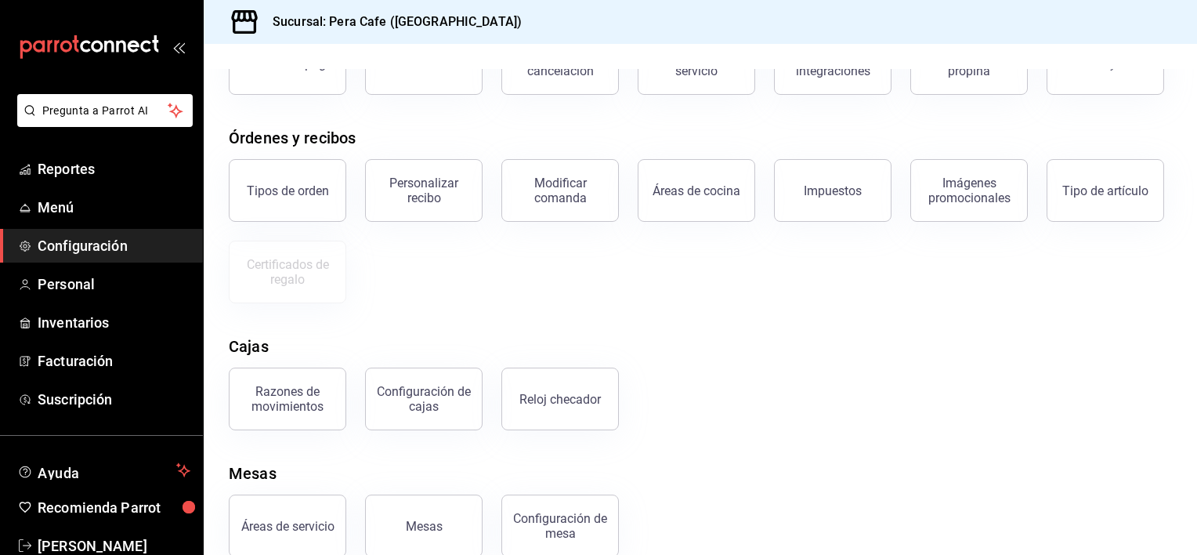
scroll to position [240, 0]
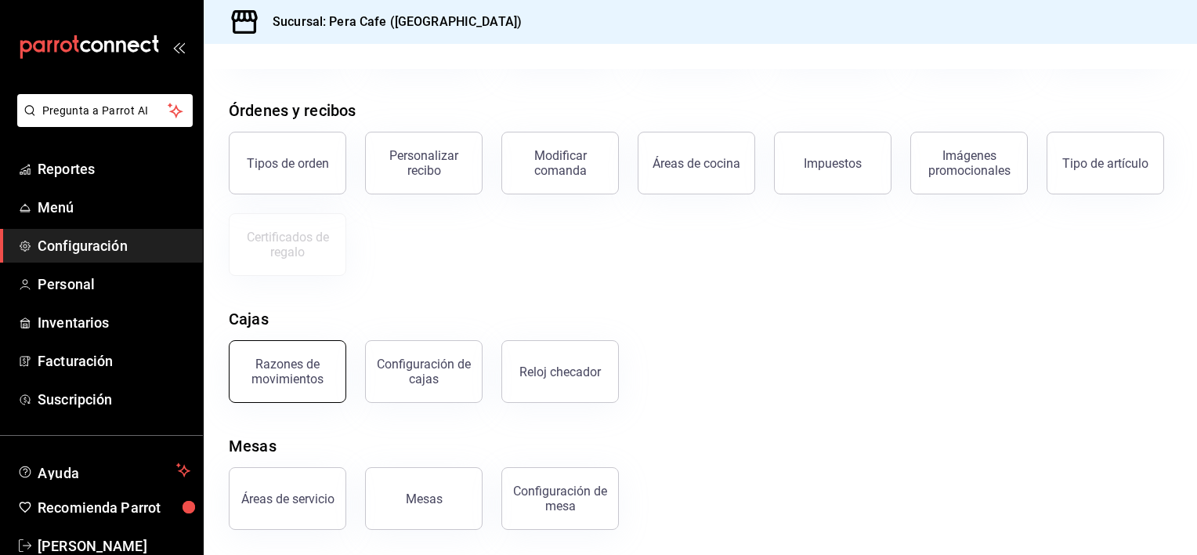
click at [302, 371] on div "Razones de movimientos" at bounding box center [287, 371] width 97 height 30
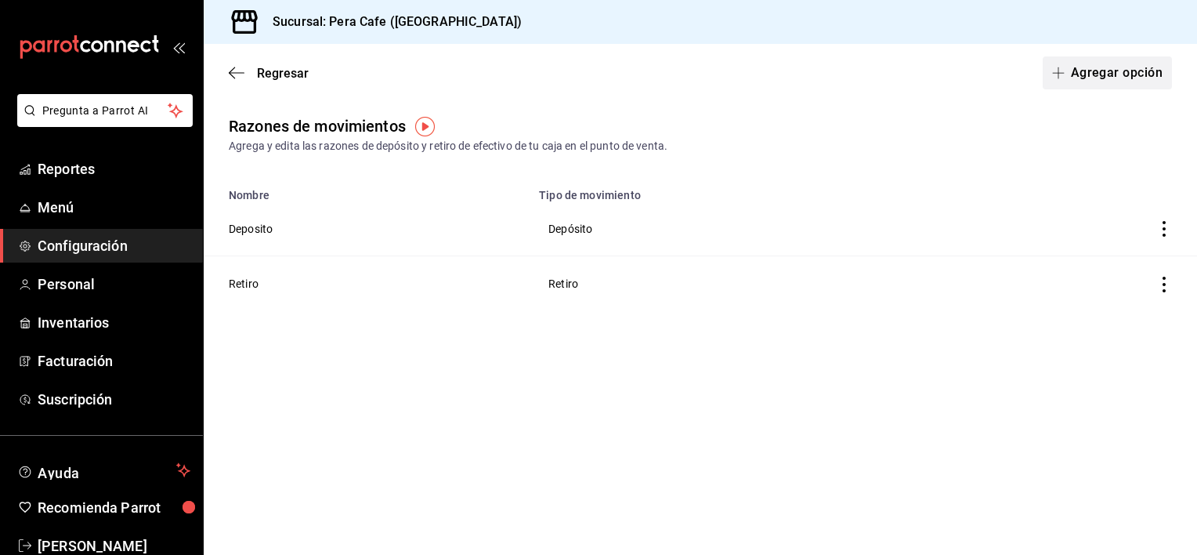
click at [1140, 67] on button "Agregar opción" at bounding box center [1107, 72] width 129 height 33
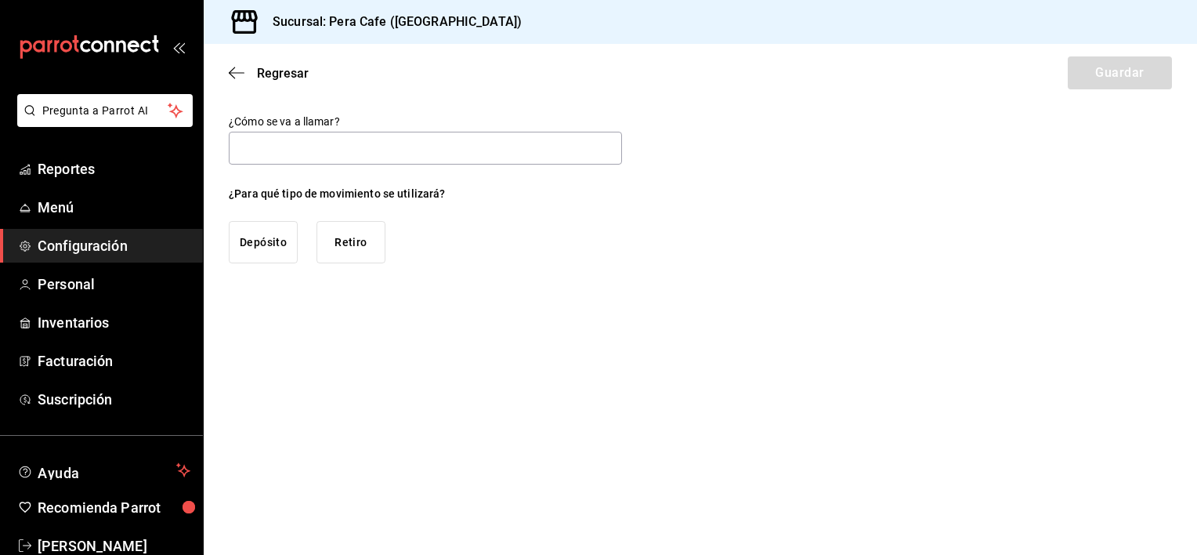
click at [342, 226] on button "Retiro" at bounding box center [350, 242] width 69 height 42
click at [320, 137] on input "text" at bounding box center [425, 148] width 393 height 33
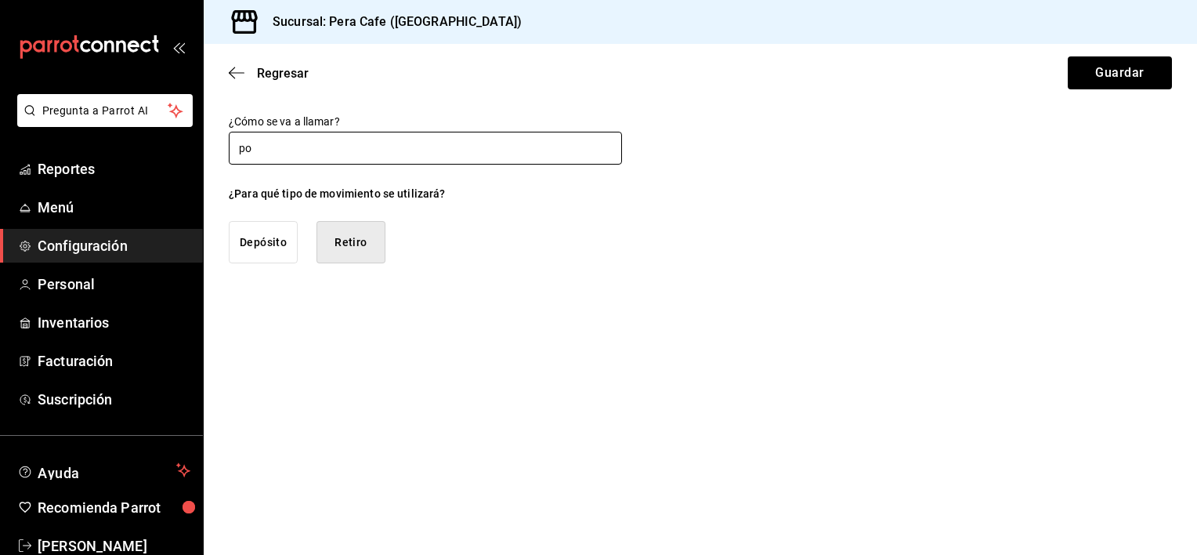
type input "p"
type input "Propinas"
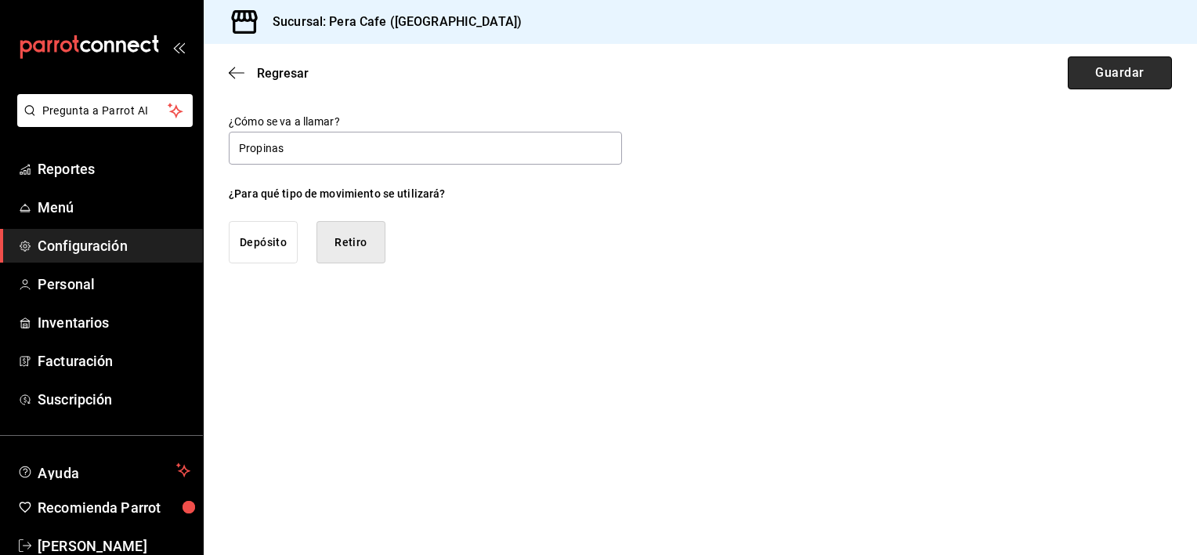
click at [1097, 70] on button "Guardar" at bounding box center [1120, 72] width 104 height 33
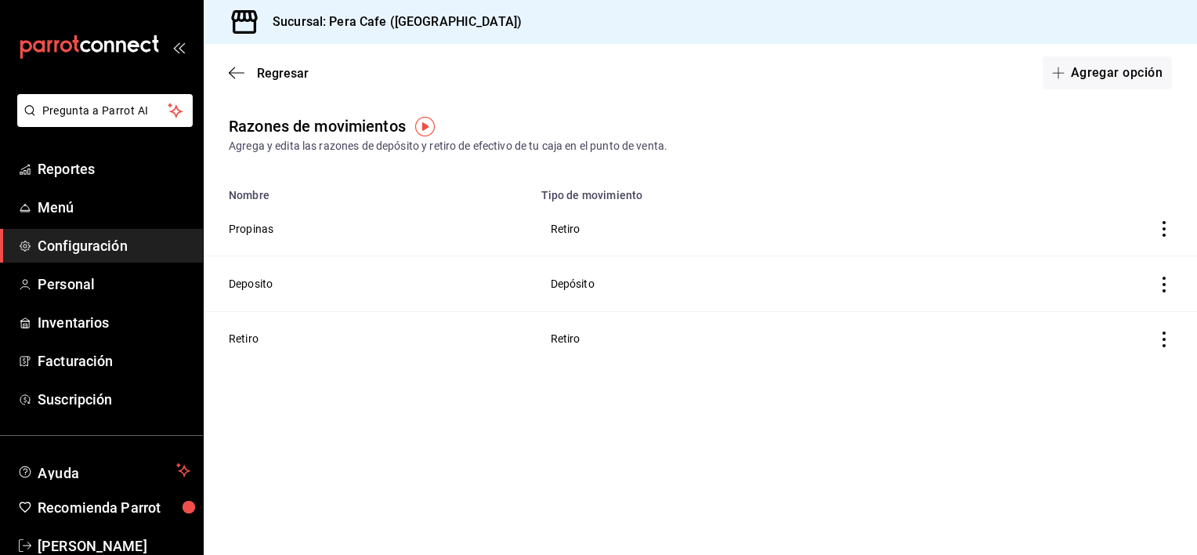
click at [235, 82] on div "Regresar Agregar opción" at bounding box center [700, 73] width 993 height 58
click at [233, 72] on icon "button" at bounding box center [237, 72] width 16 height 1
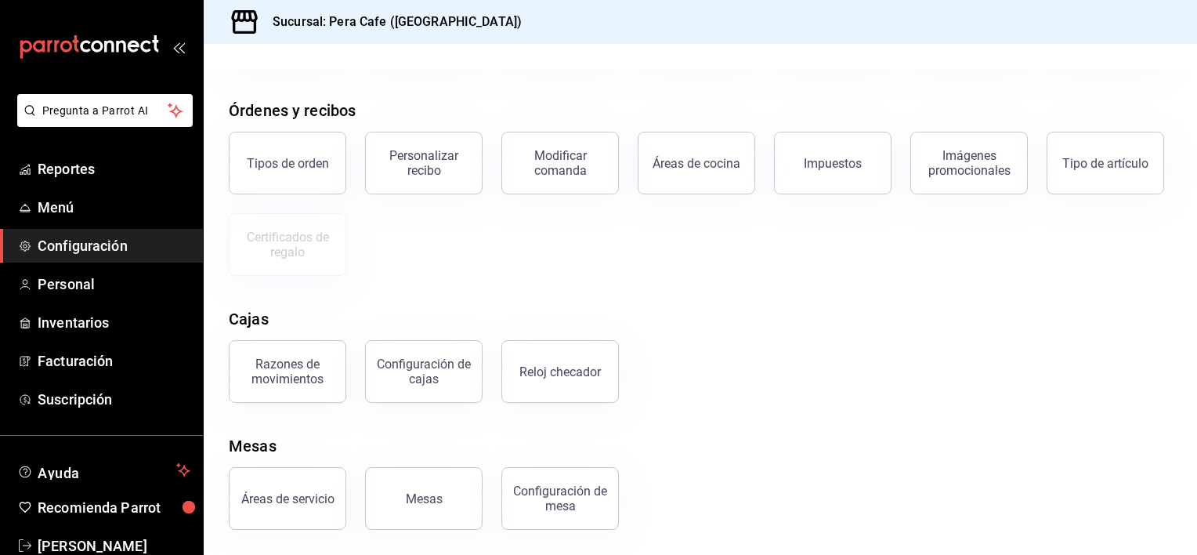
scroll to position [218, 0]
click at [418, 386] on div "Configuración de cajas" at bounding box center [423, 371] width 97 height 30
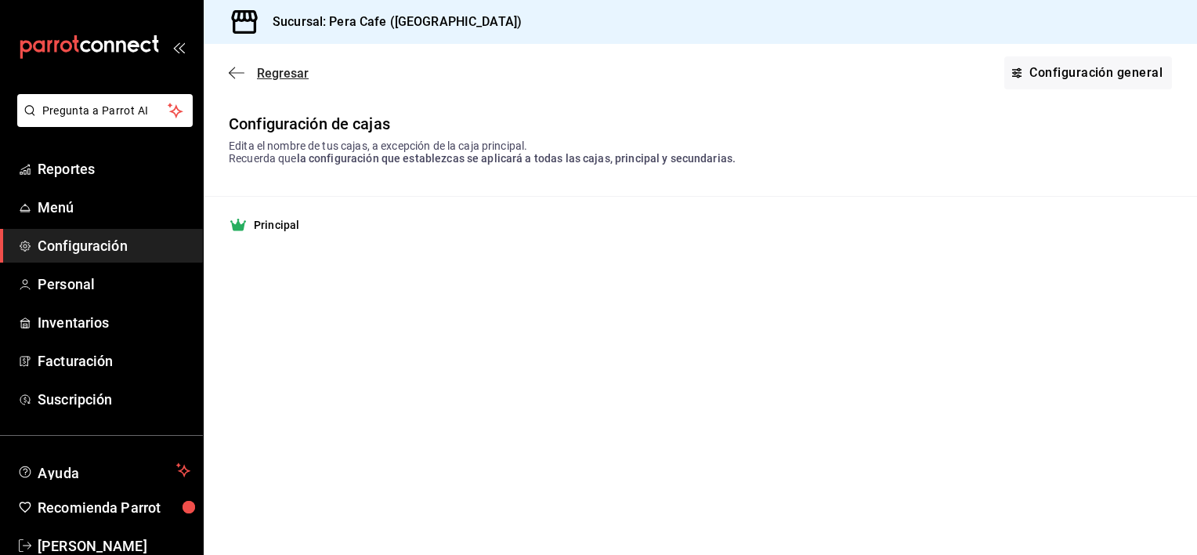
click at [233, 70] on icon "button" at bounding box center [237, 73] width 16 height 14
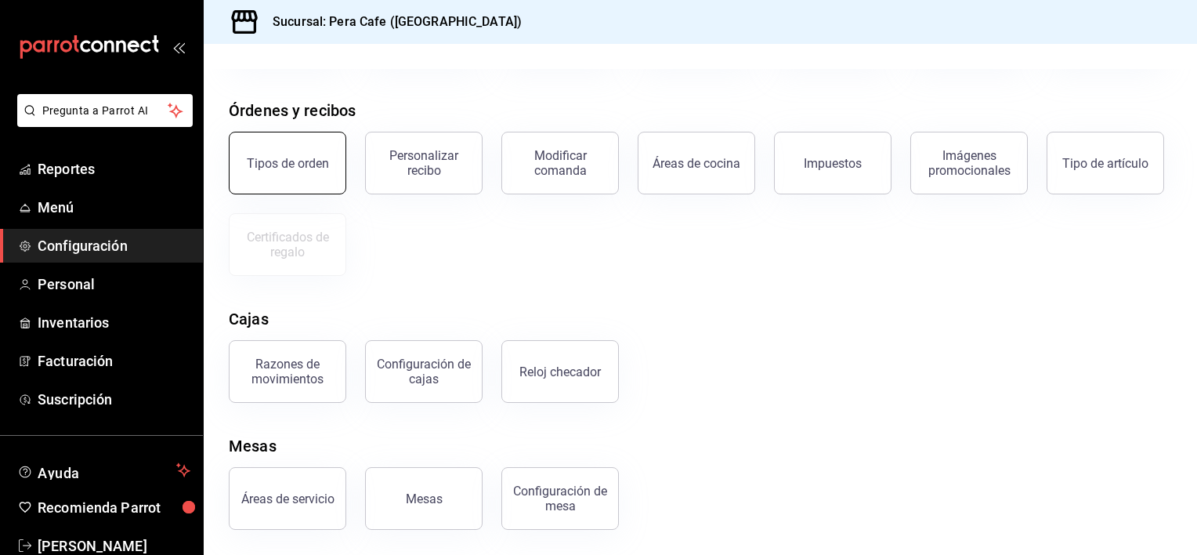
scroll to position [239, 0]
click at [284, 376] on div "Razones de movimientos" at bounding box center [287, 371] width 97 height 30
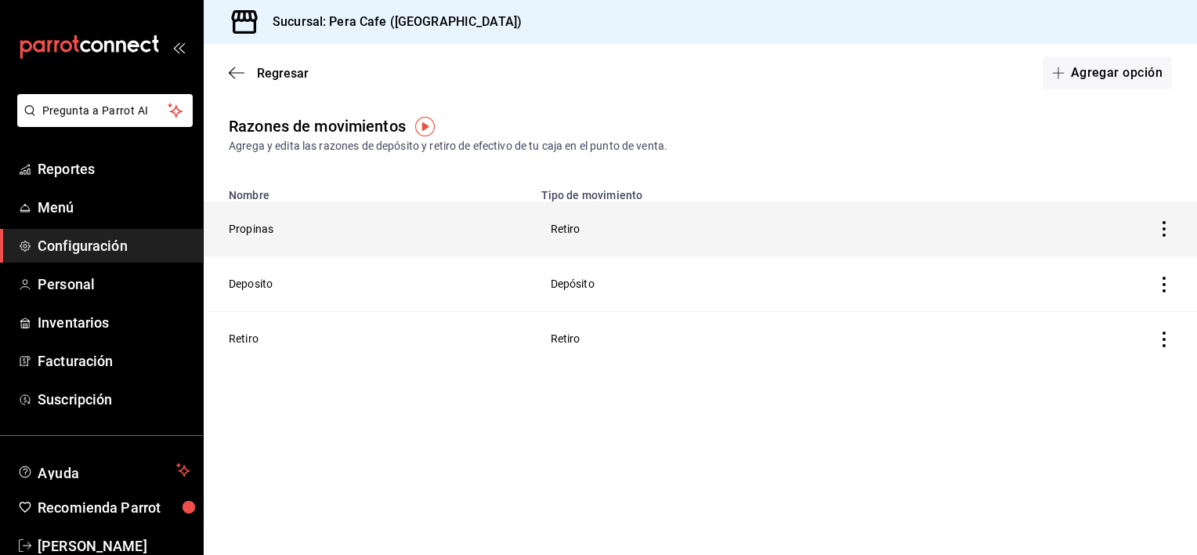
click at [1166, 226] on icon "button" at bounding box center [1164, 229] width 16 height 16
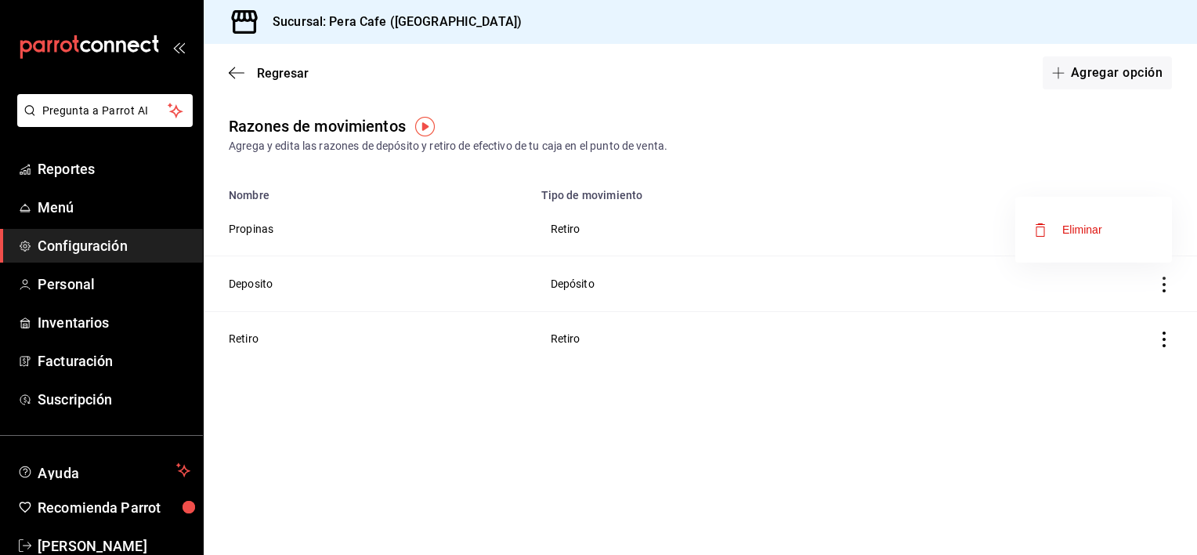
click at [1132, 223] on li "Eliminar" at bounding box center [1093, 230] width 157 height 44
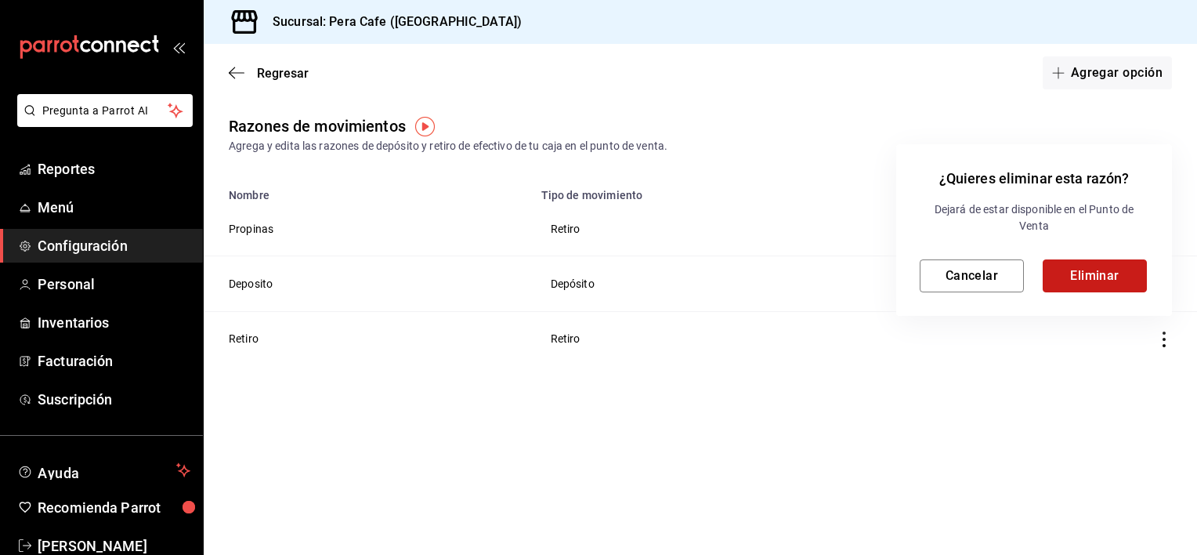
click at [1059, 279] on button "Eliminar" at bounding box center [1095, 275] width 104 height 33
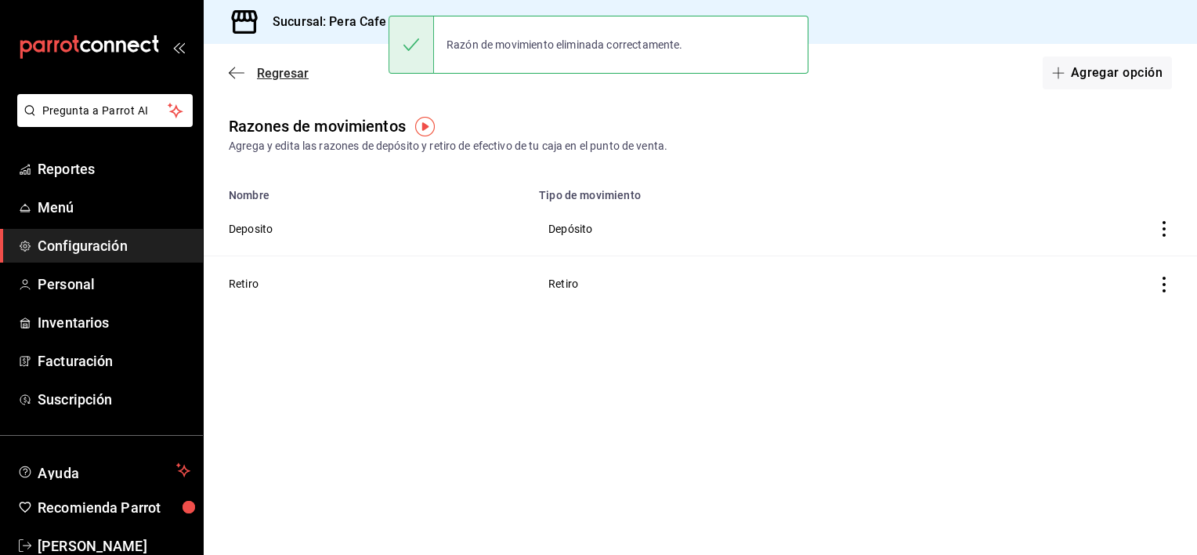
click at [230, 69] on icon "button" at bounding box center [237, 73] width 16 height 14
